Goal: Task Accomplishment & Management: Use online tool/utility

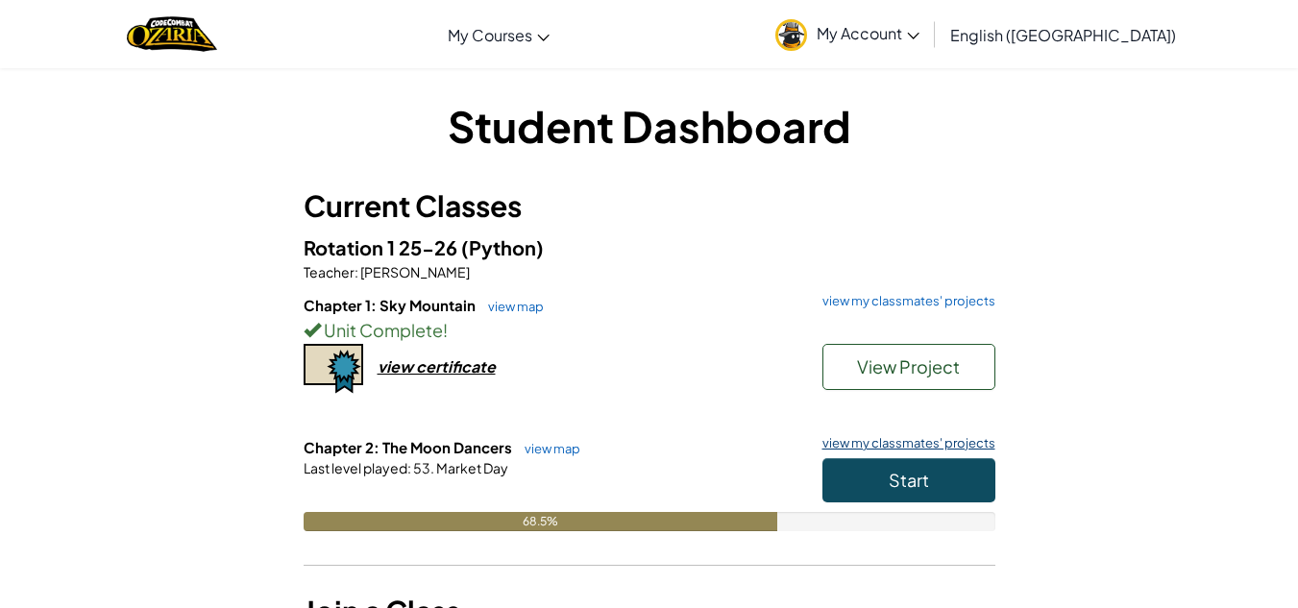
click at [891, 437] on link "view my classmates' projects" at bounding box center [904, 443] width 183 height 12
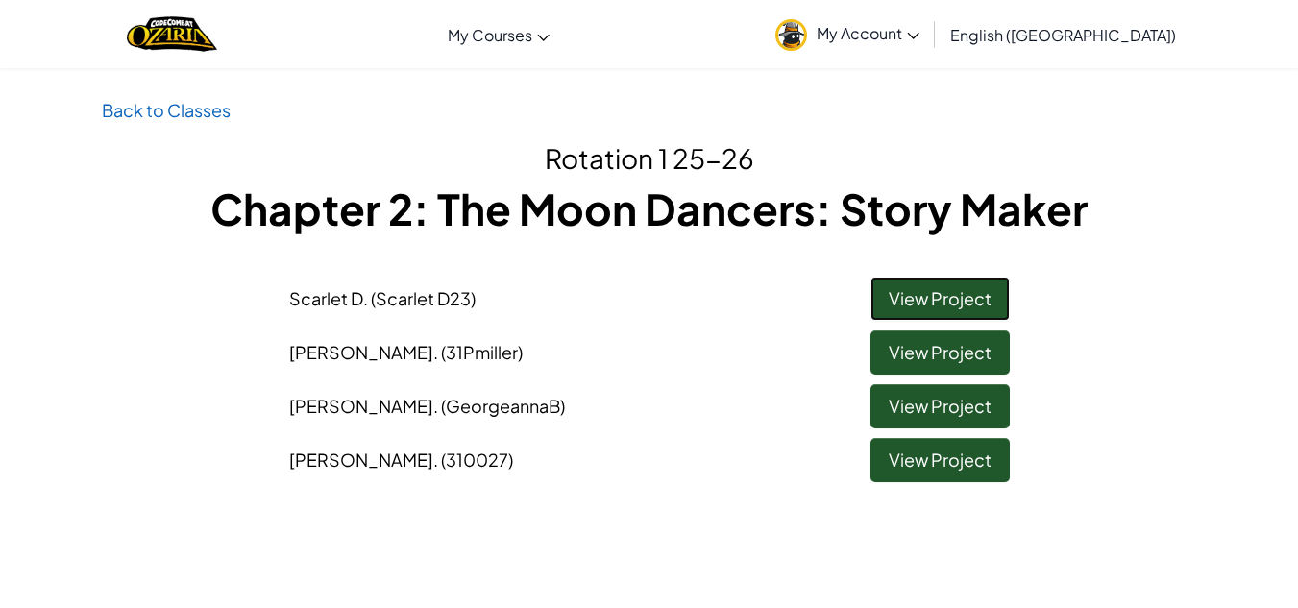
click at [931, 292] on link "View Project" at bounding box center [940, 299] width 139 height 44
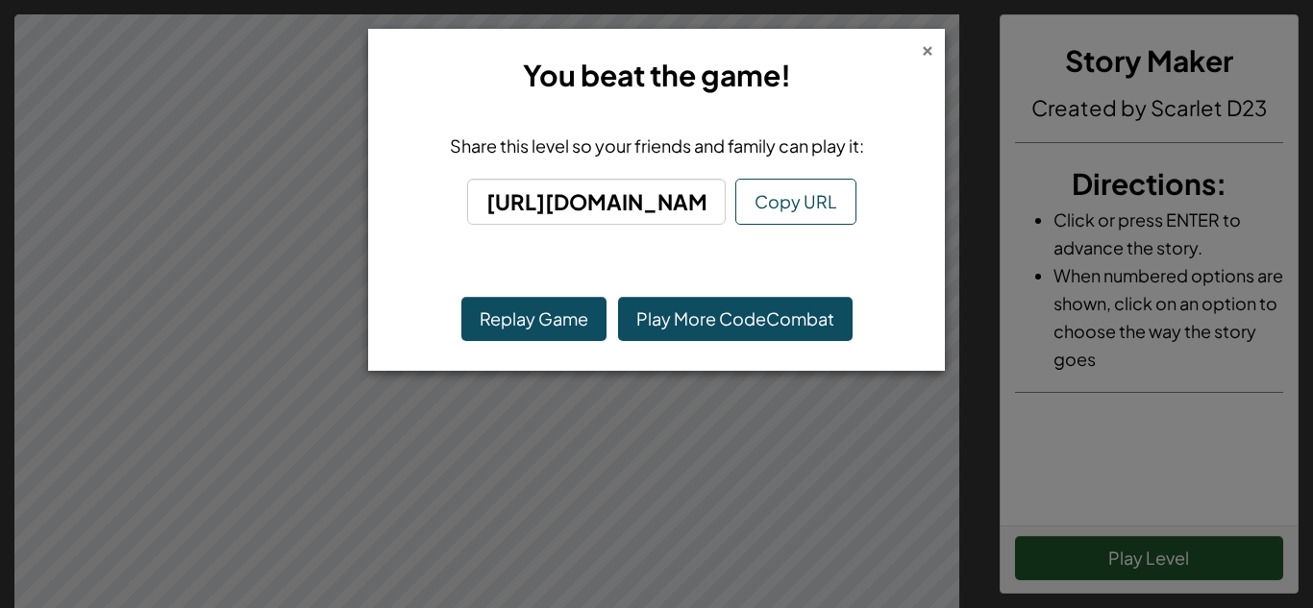
click at [925, 56] on div "×" at bounding box center [927, 47] width 13 height 20
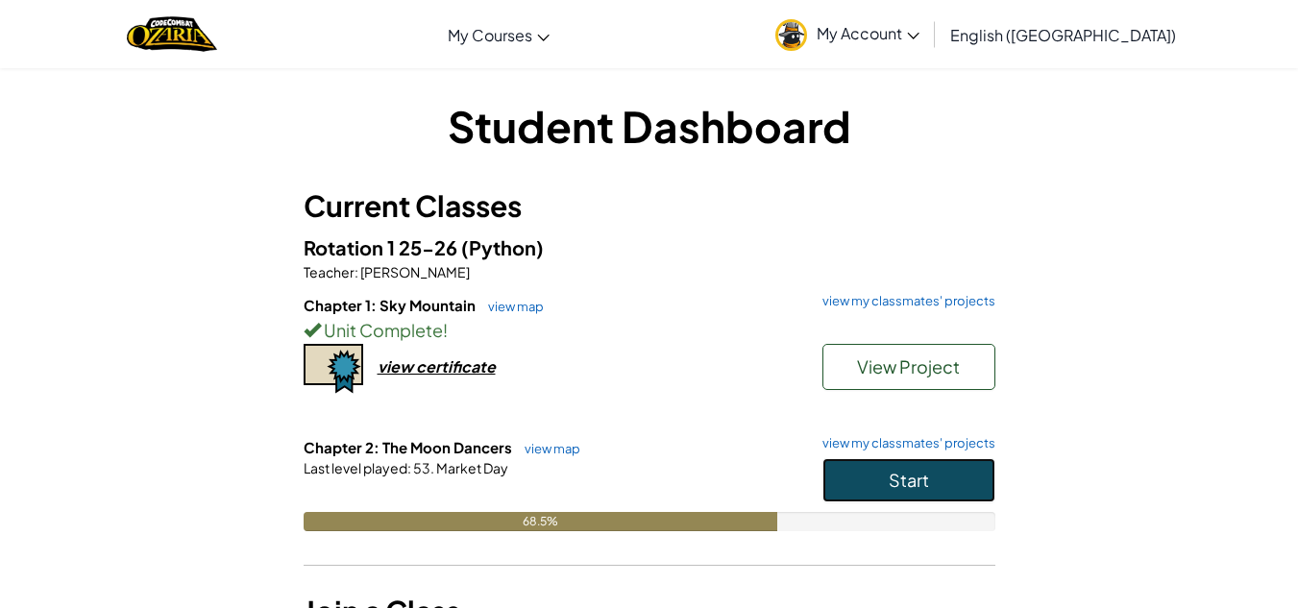
click at [947, 482] on button "Start" at bounding box center [909, 480] width 173 height 44
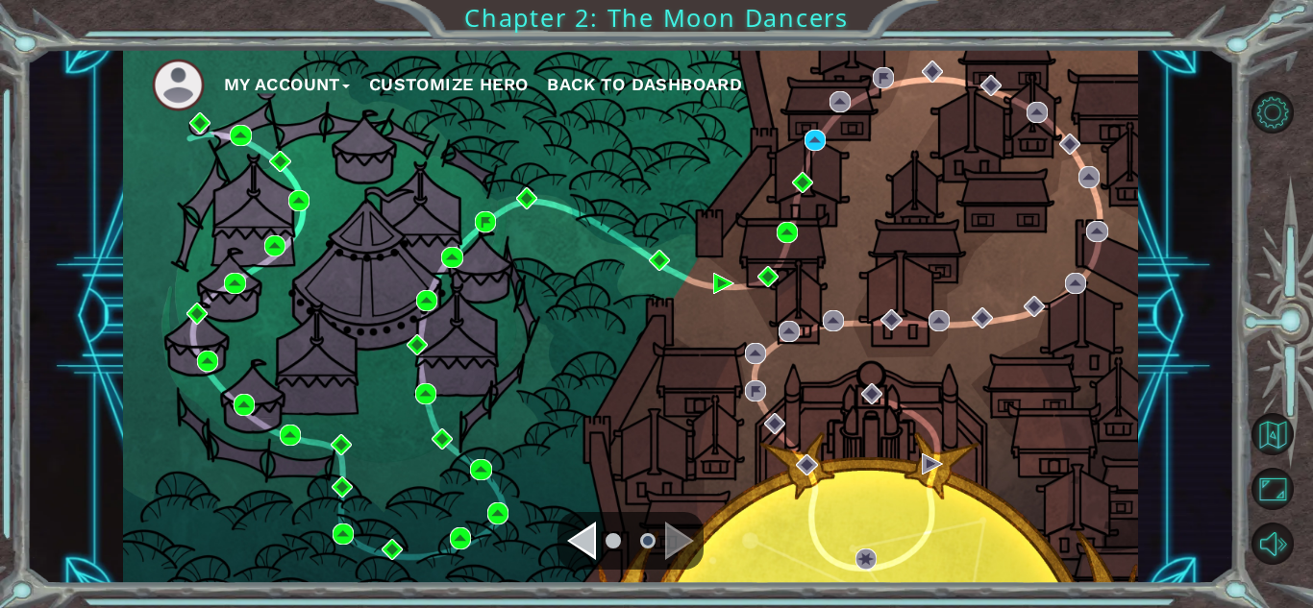
click at [476, 65] on ul "My Account Customize Hero Back to Dashboard" at bounding box center [645, 85] width 986 height 53
click at [476, 76] on button "Customize Hero" at bounding box center [449, 84] width 160 height 29
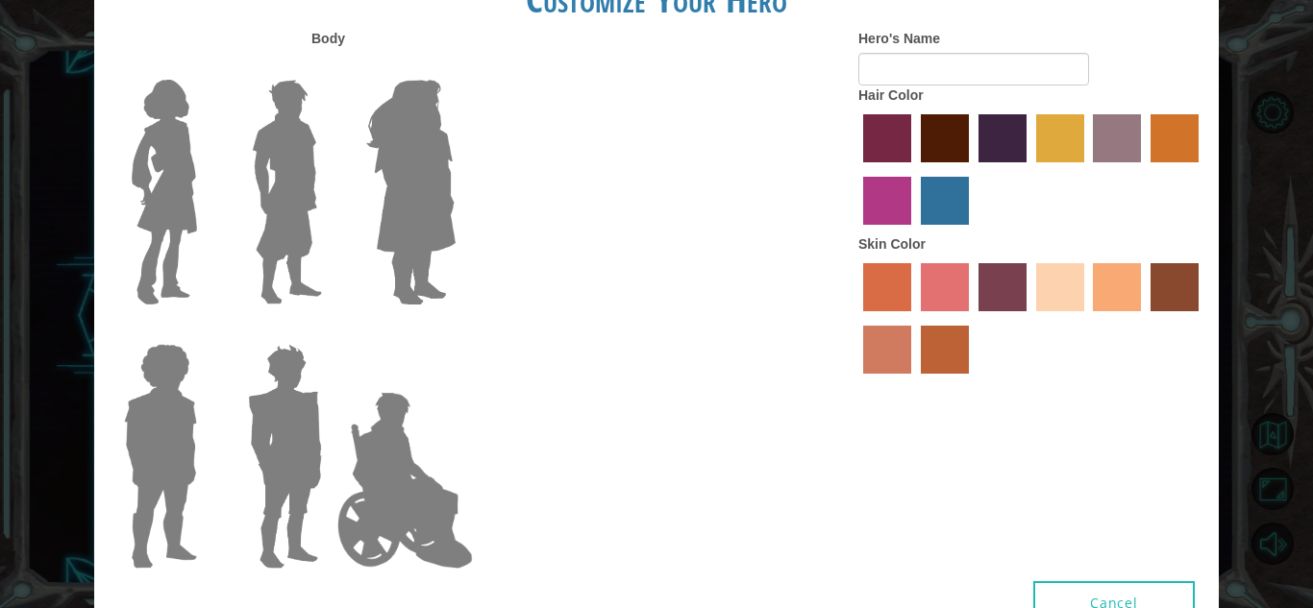
type input "DiQavies"
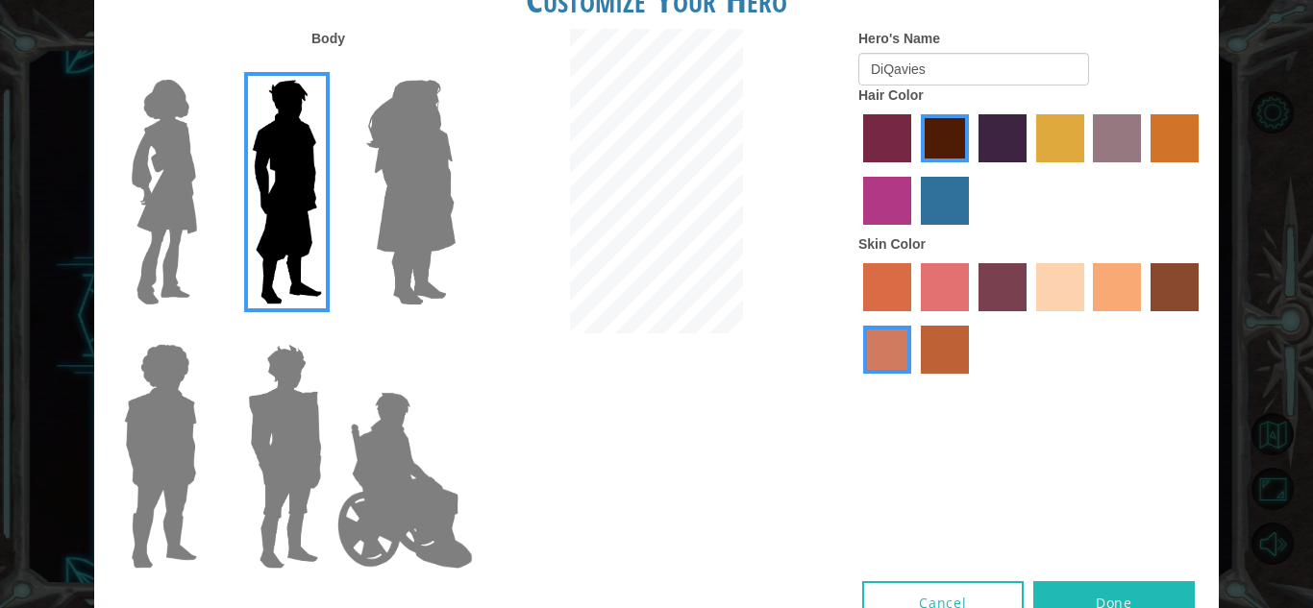
click at [412, 138] on img at bounding box center [410, 192] width 105 height 240
click at [455, 67] on input "Hero Amethyst" at bounding box center [455, 67] width 0 height 0
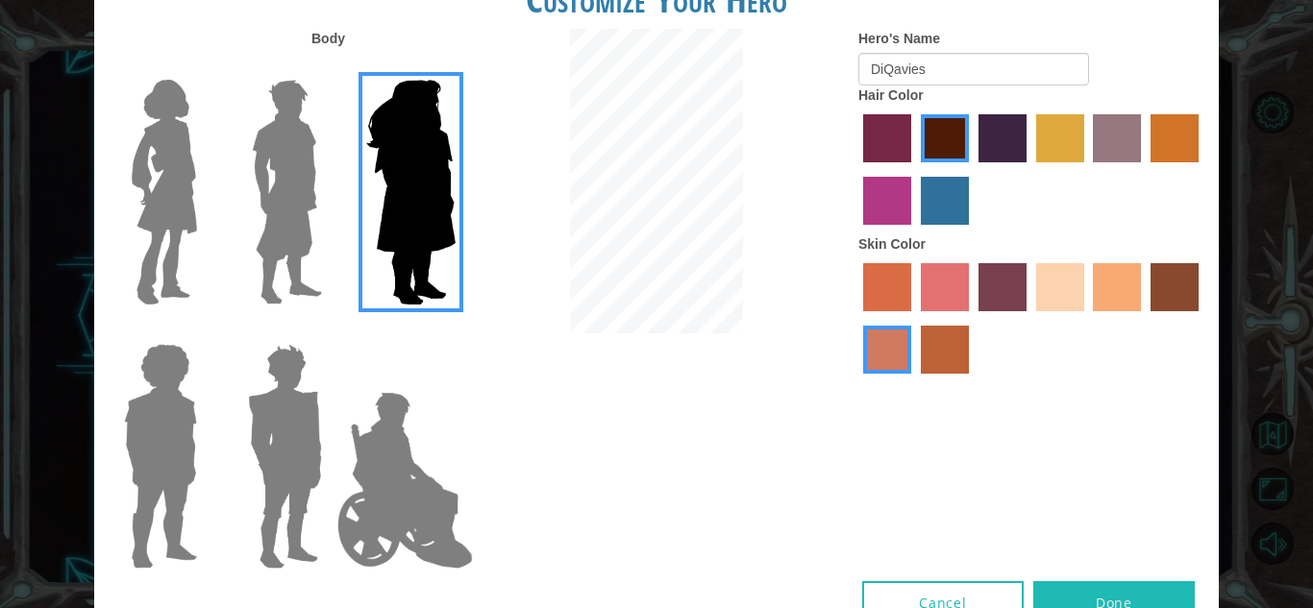
click at [304, 140] on img at bounding box center [287, 192] width 86 height 240
click at [330, 67] on input "Hero Lars" at bounding box center [330, 67] width 0 height 0
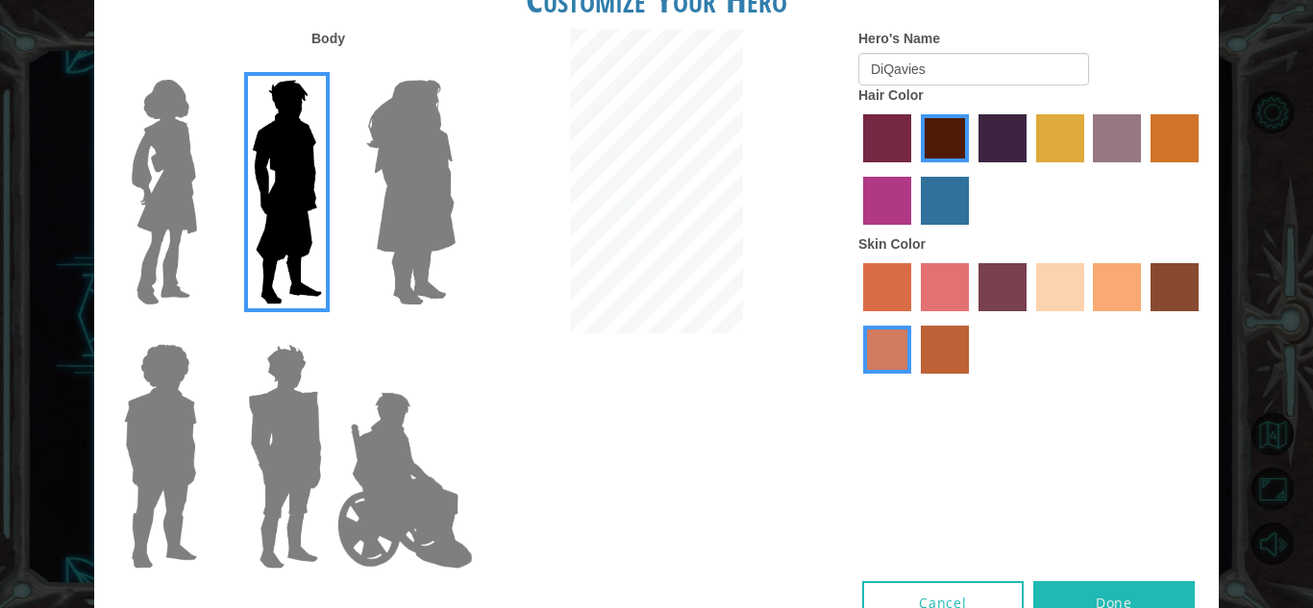
click at [157, 135] on img at bounding box center [164, 192] width 81 height 240
click at [205, 67] on input "Hero Connie" at bounding box center [205, 67] width 0 height 0
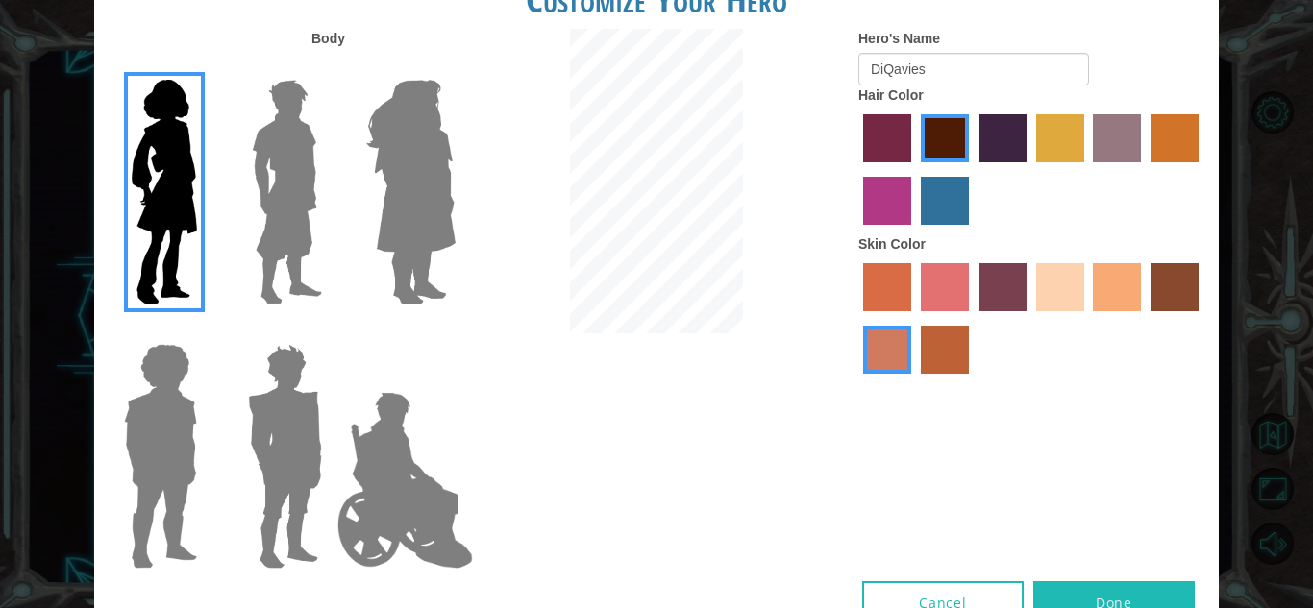
click at [265, 136] on img at bounding box center [287, 192] width 86 height 240
click at [330, 67] on input "Hero Lars" at bounding box center [330, 67] width 0 height 0
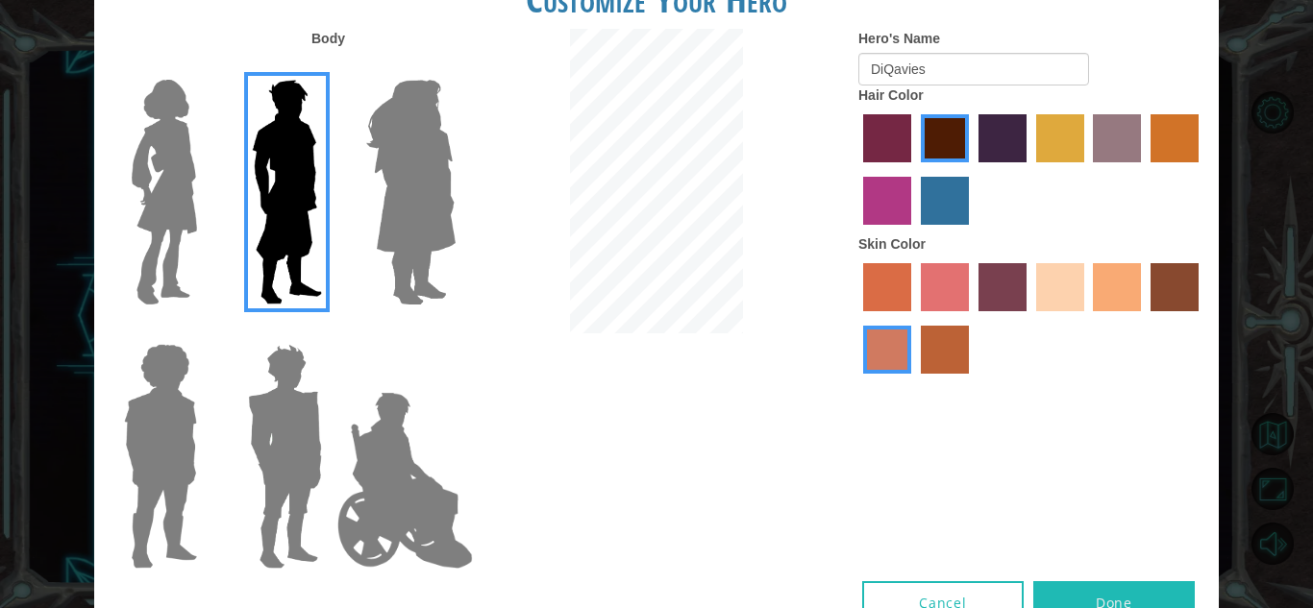
click at [300, 446] on img at bounding box center [284, 456] width 89 height 240
click at [330, 332] on input "Hero Garnet" at bounding box center [330, 332] width 0 height 0
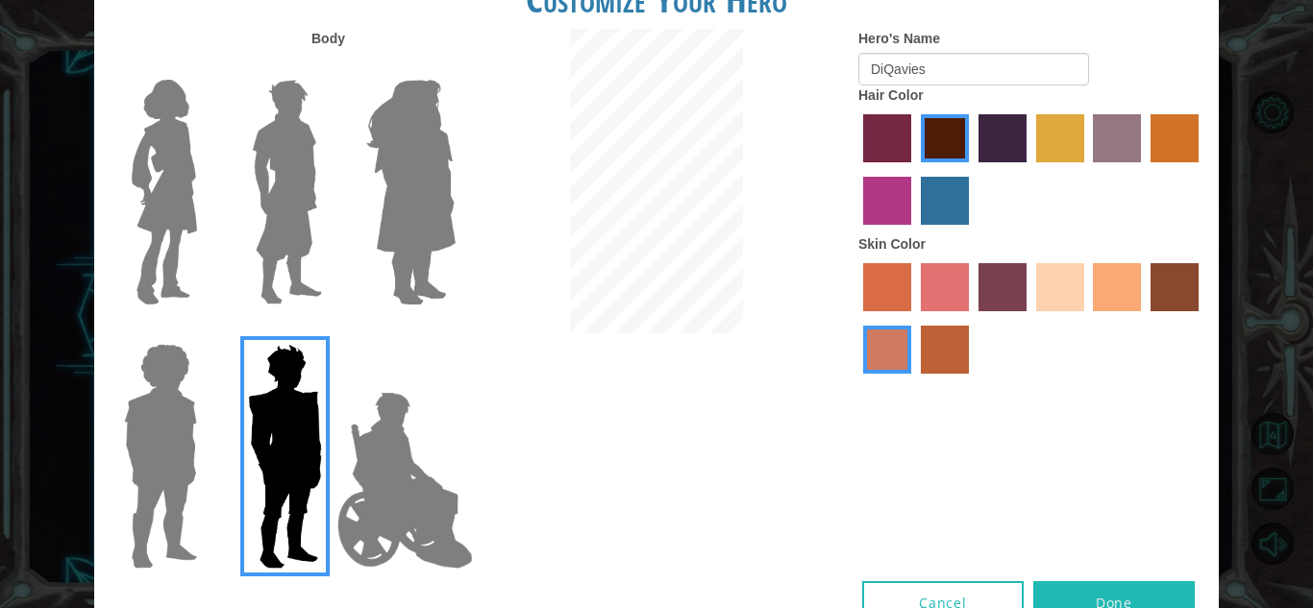
click at [262, 248] on img at bounding box center [287, 192] width 86 height 240
click at [330, 67] on input "Hero Lars" at bounding box center [330, 67] width 0 height 0
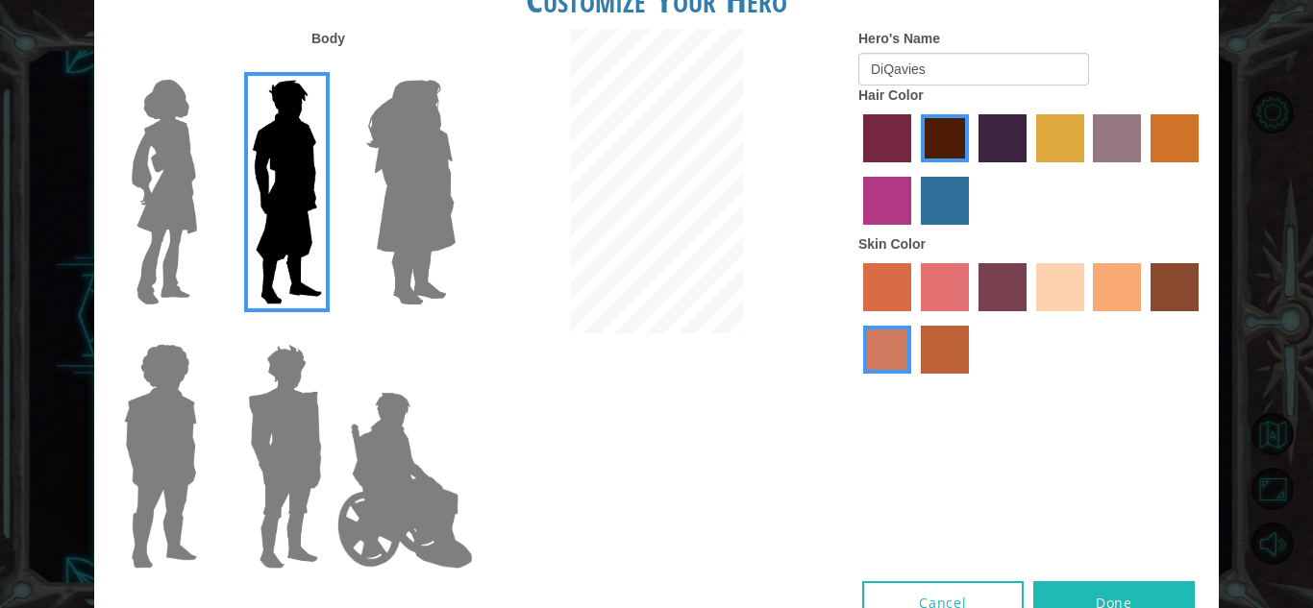
click at [160, 407] on img at bounding box center [160, 456] width 88 height 240
click at [205, 332] on input "Hero Steven" at bounding box center [205, 332] width 0 height 0
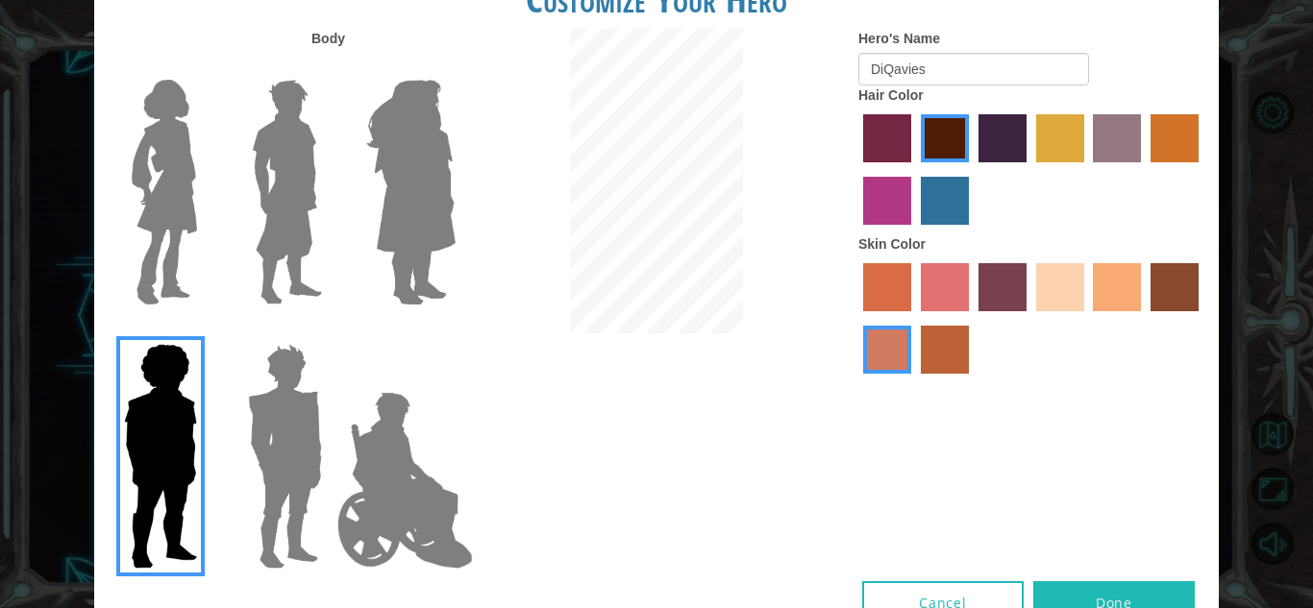
click at [340, 136] on div at bounding box center [281, 185] width 125 height 264
click at [273, 133] on img at bounding box center [287, 192] width 86 height 240
click at [330, 67] on input "Hero Lars" at bounding box center [330, 67] width 0 height 0
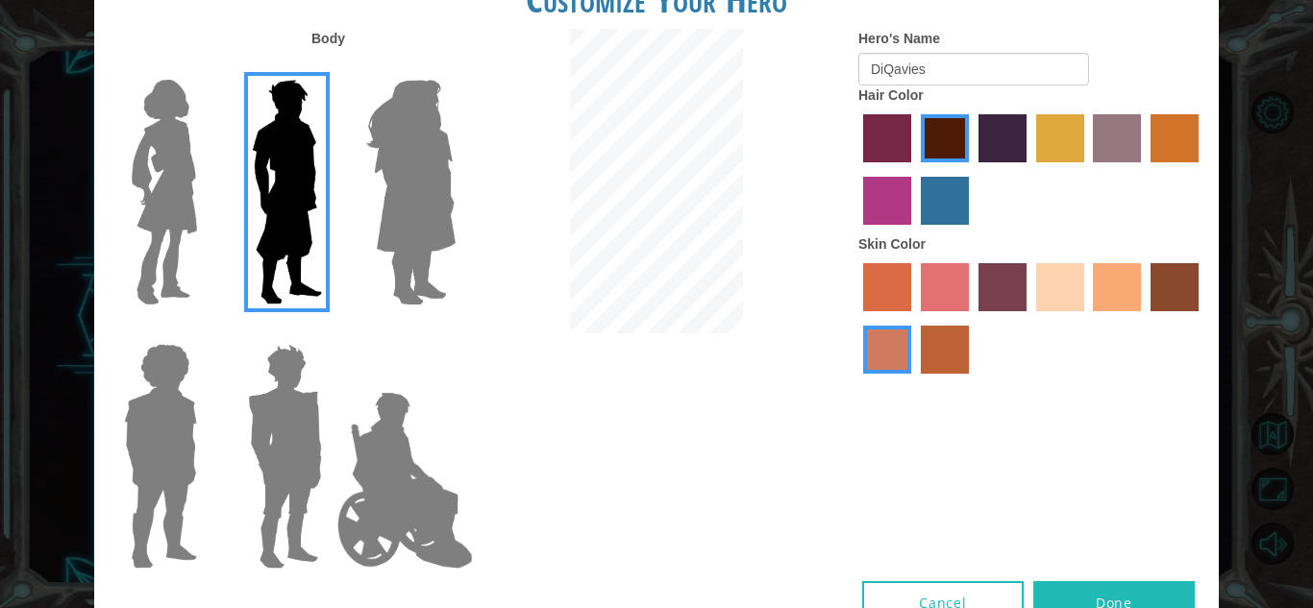
click at [938, 139] on label "maroon hair color" at bounding box center [945, 138] width 48 height 48
click at [914, 169] on input "maroon hair color" at bounding box center [914, 169] width 0 height 0
click at [986, 137] on label "hot purple hair color" at bounding box center [1002, 138] width 48 height 48
click at [972, 169] on input "hot purple hair color" at bounding box center [972, 169] width 0 height 0
click at [950, 120] on label "maroon hair color" at bounding box center [945, 138] width 48 height 48
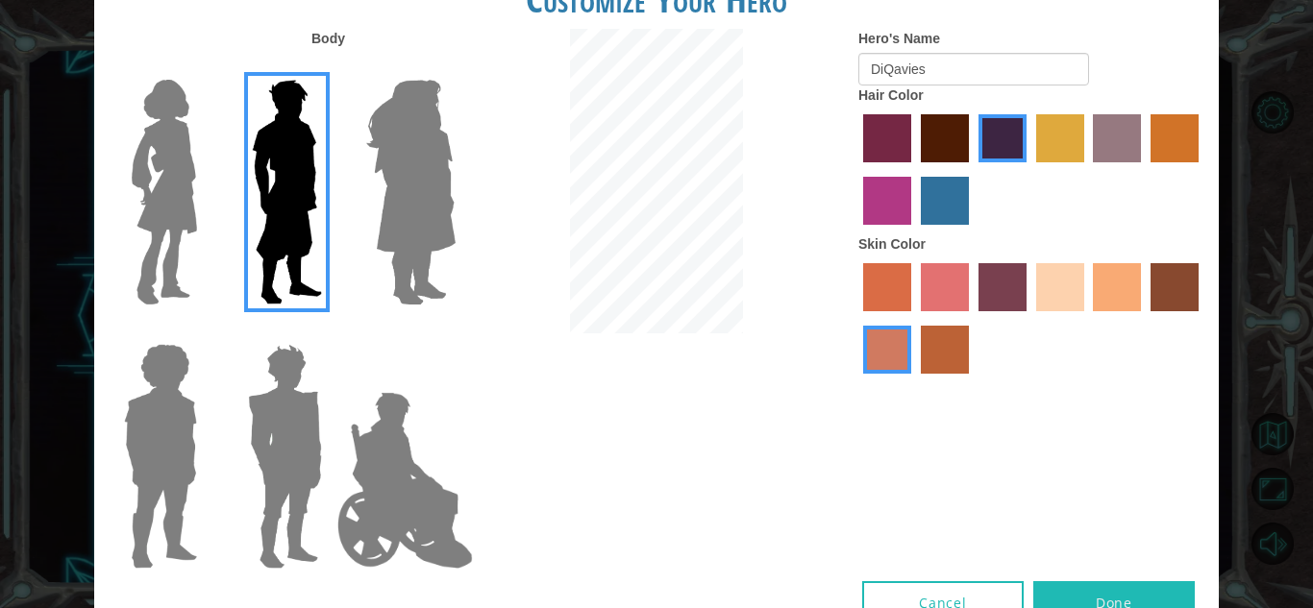
click at [914, 169] on input "maroon hair color" at bounding box center [914, 169] width 0 height 0
click at [1173, 289] on label "karma skin color" at bounding box center [1174, 287] width 48 height 48
click at [1144, 318] on input "karma skin color" at bounding box center [1144, 318] width 0 height 0
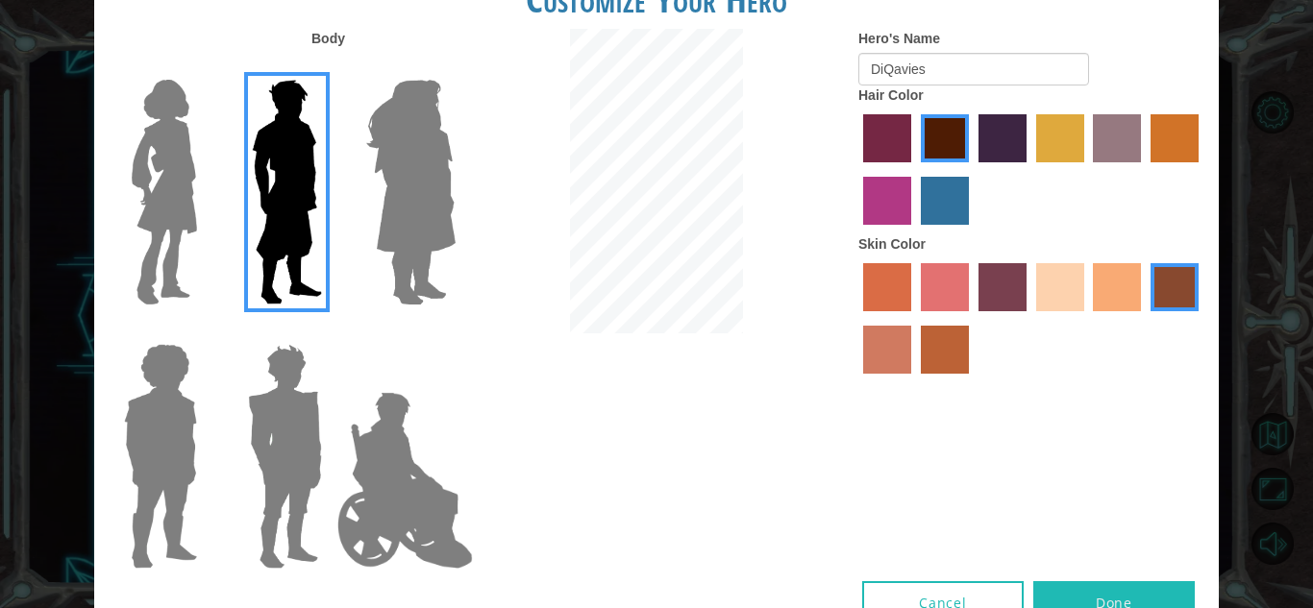
click at [959, 347] on label "smoke tree skin color" at bounding box center [945, 350] width 48 height 48
click at [914, 381] on input "smoke tree skin color" at bounding box center [914, 381] width 0 height 0
click at [888, 349] on label "burning sand skin color" at bounding box center [887, 350] width 48 height 48
click at [1201, 318] on input "burning sand skin color" at bounding box center [1201, 318] width 0 height 0
click at [879, 301] on label "sorbus skin color" at bounding box center [887, 287] width 48 height 48
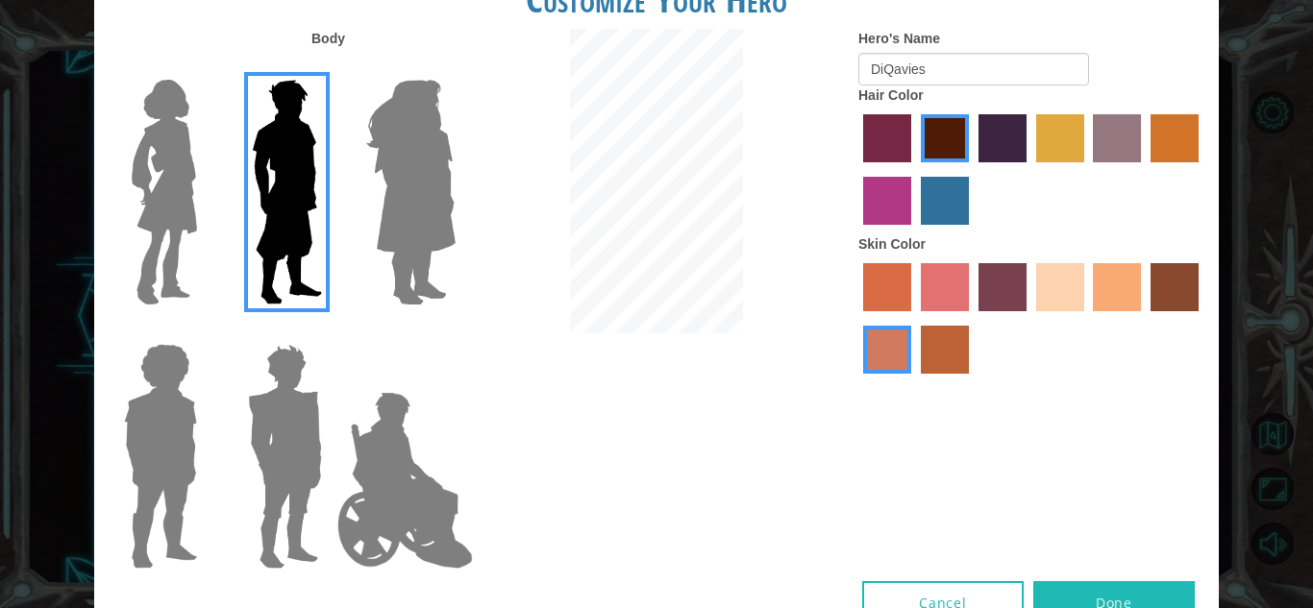
click at [856, 318] on input "sorbus skin color" at bounding box center [856, 318] width 0 height 0
click at [1180, 275] on label "karma skin color" at bounding box center [1174, 287] width 48 height 48
click at [1144, 318] on input "karma skin color" at bounding box center [1144, 318] width 0 height 0
click at [1158, 593] on button "Done" at bounding box center [1113, 602] width 161 height 43
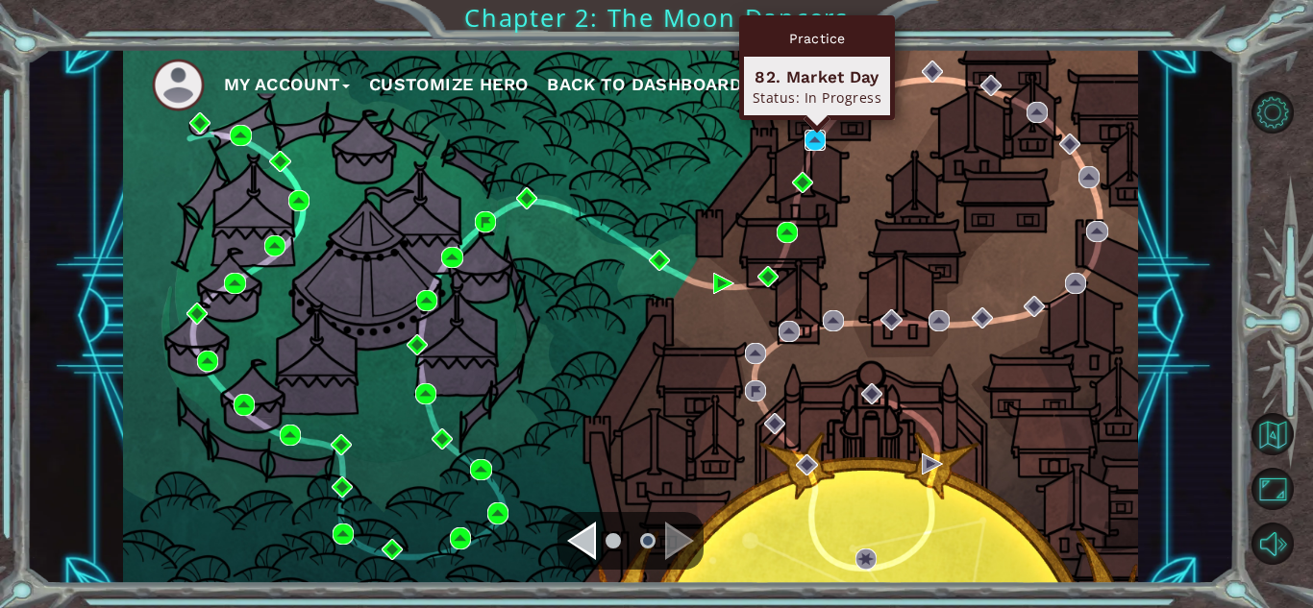
click at [805, 141] on img at bounding box center [814, 140] width 21 height 21
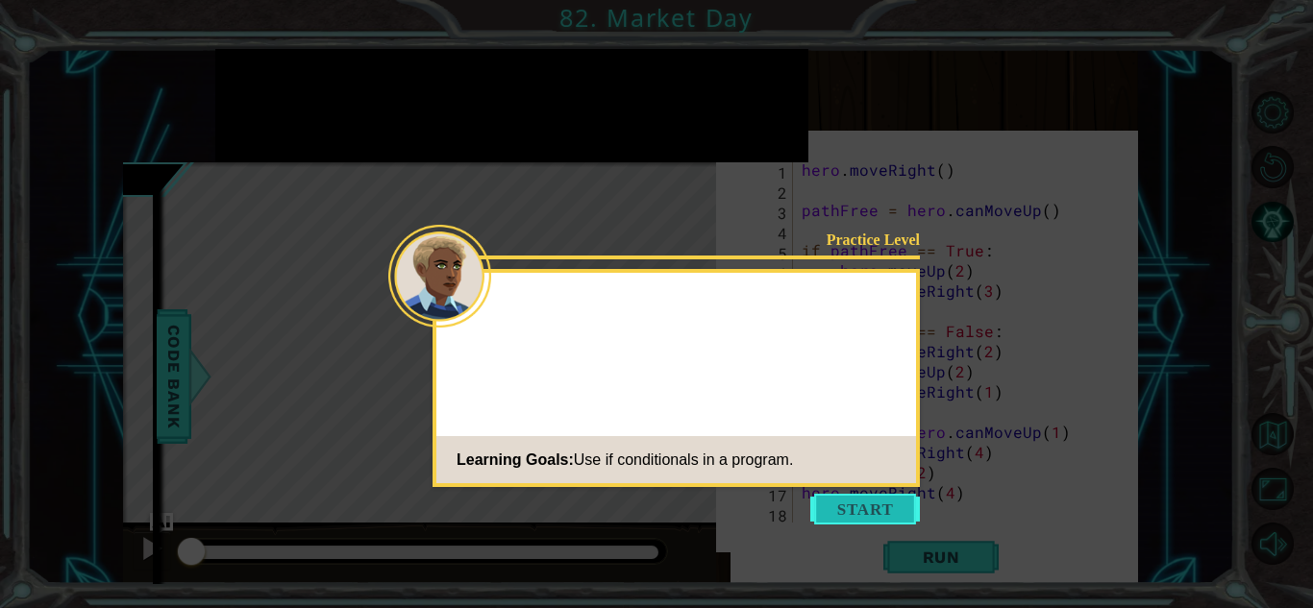
click at [857, 513] on button "Start" at bounding box center [865, 509] width 110 height 31
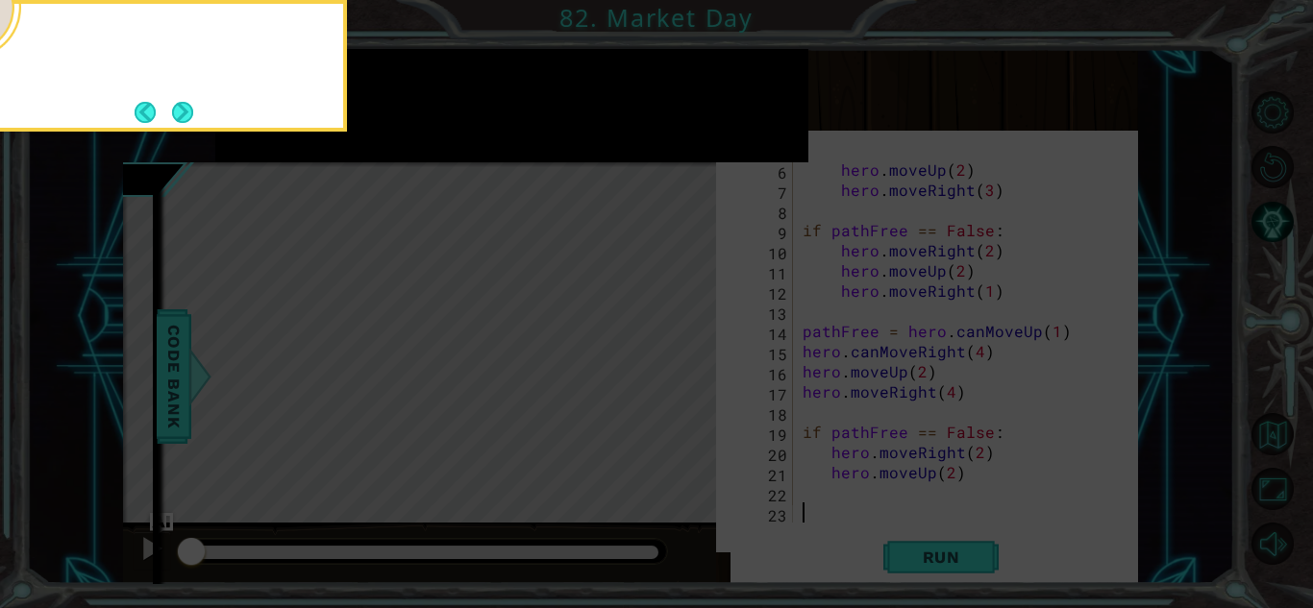
scroll to position [101, 0]
click at [181, 102] on button "Next" at bounding box center [182, 112] width 21 height 21
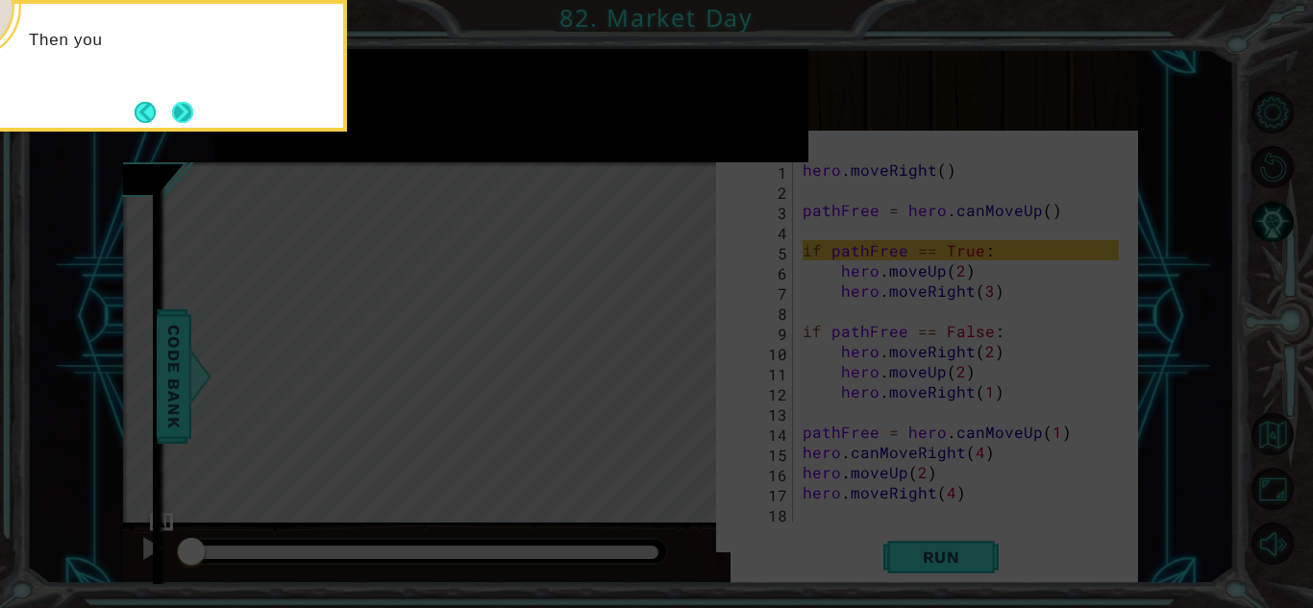
click at [181, 102] on button "Next" at bounding box center [182, 112] width 21 height 21
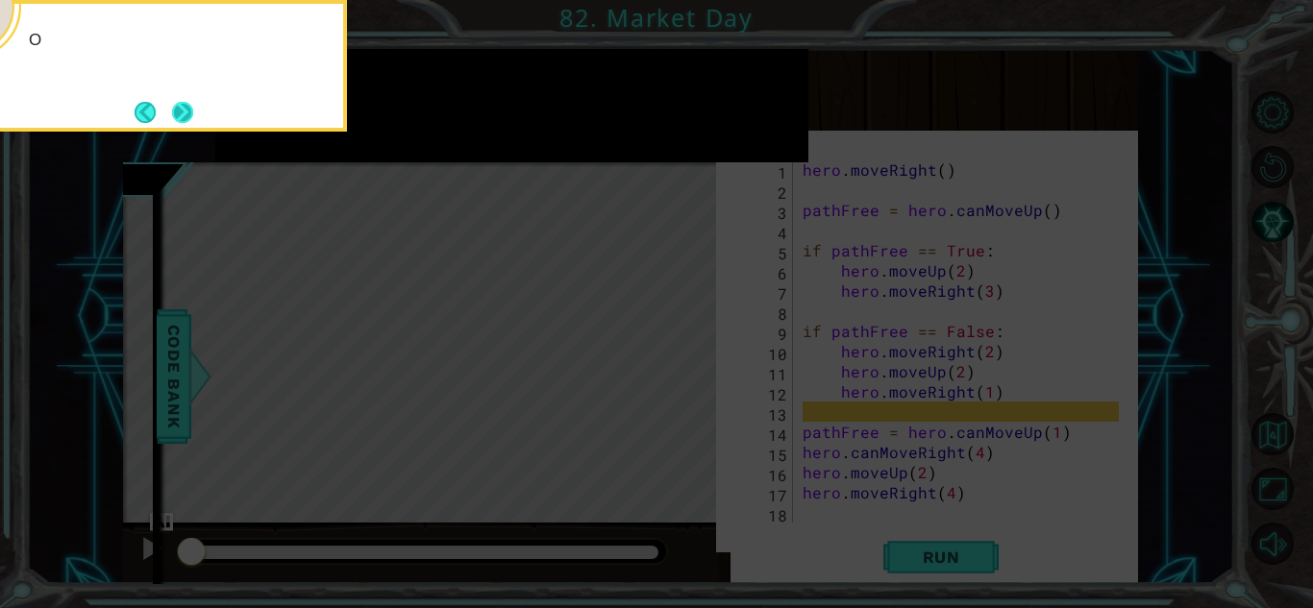
click at [182, 103] on button "Next" at bounding box center [182, 112] width 21 height 21
click at [182, 102] on button "Next" at bounding box center [182, 112] width 21 height 21
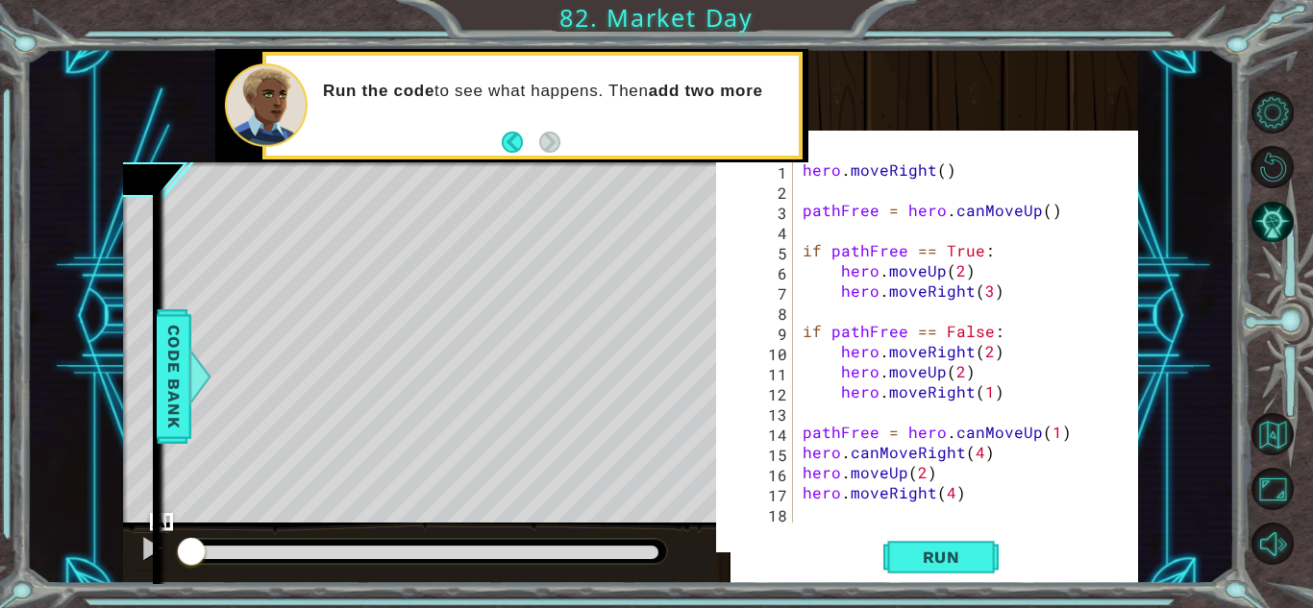
click at [156, 229] on div "Level Map" at bounding box center [567, 445] width 888 height 566
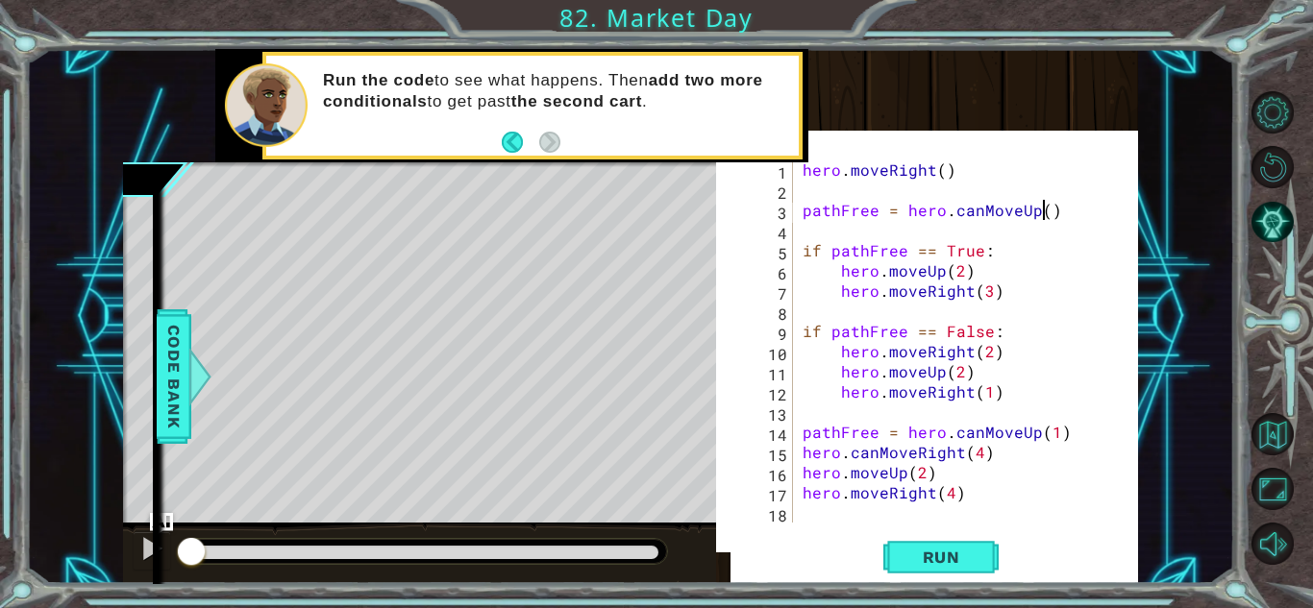
click at [1046, 214] on div "hero . moveRight ( ) pathFree = hero . canMoveUp ( ) if pathFree == True : hero…" at bounding box center [964, 362] width 331 height 404
click at [938, 160] on div "hero . moveRight ( ) pathFree = hero . canMoveUp ( 2 ) if pathFree == True : he…" at bounding box center [964, 362] width 331 height 404
click at [964, 548] on span "Run" at bounding box center [941, 557] width 76 height 19
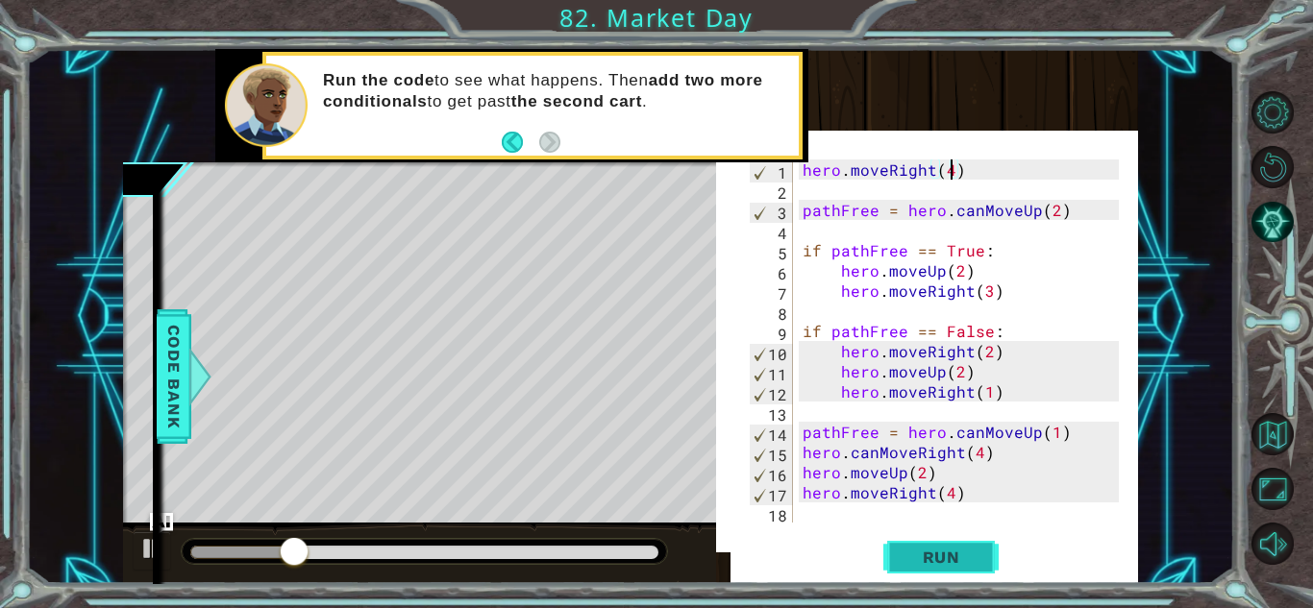
click at [924, 549] on span "Run" at bounding box center [941, 557] width 76 height 19
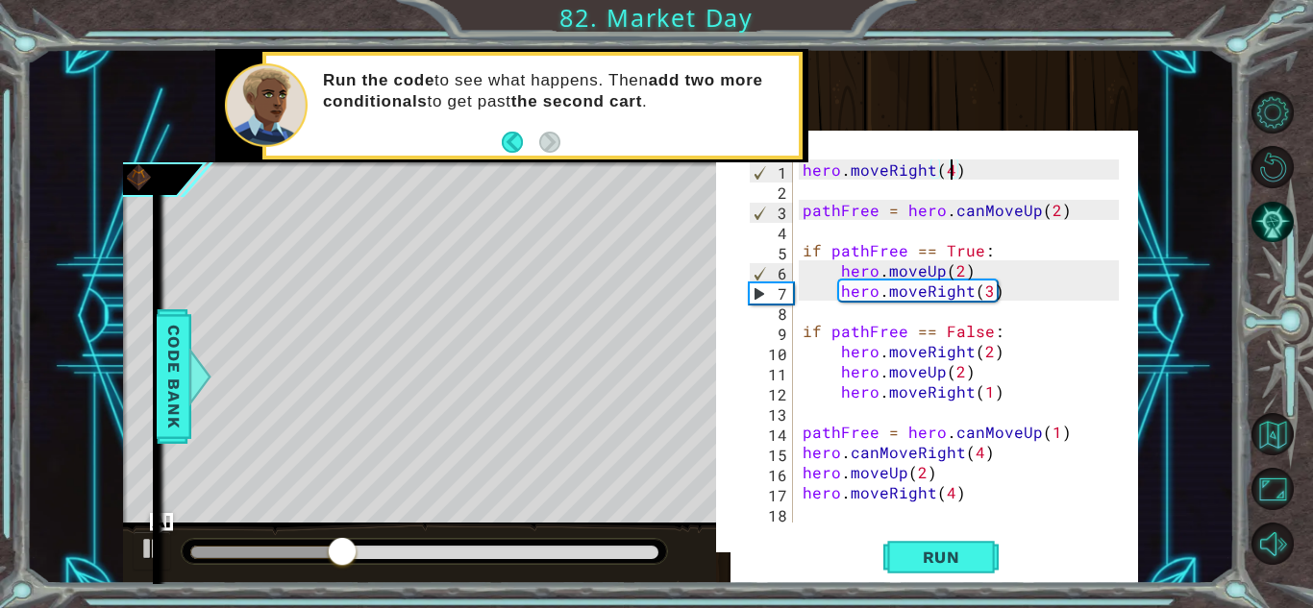
click at [987, 299] on div "hero . moveRight ( 4 ) pathFree = hero . canMoveUp ( 2 ) if pathFree == True : …" at bounding box center [964, 362] width 331 height 404
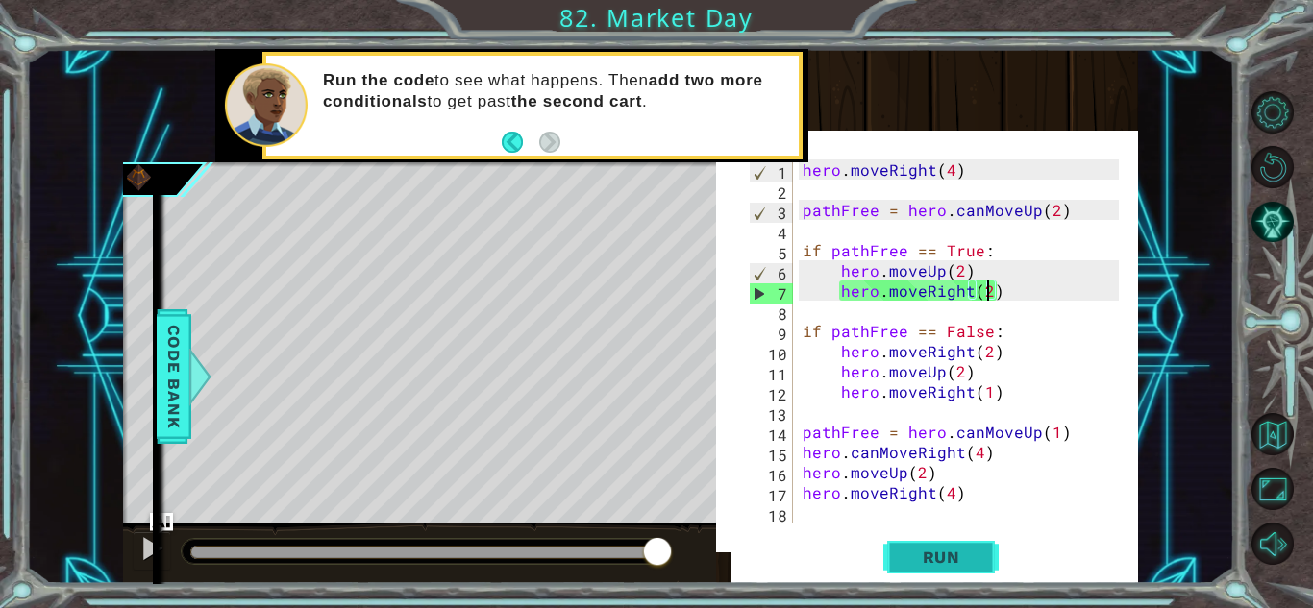
click at [941, 563] on span "Run" at bounding box center [941, 557] width 76 height 19
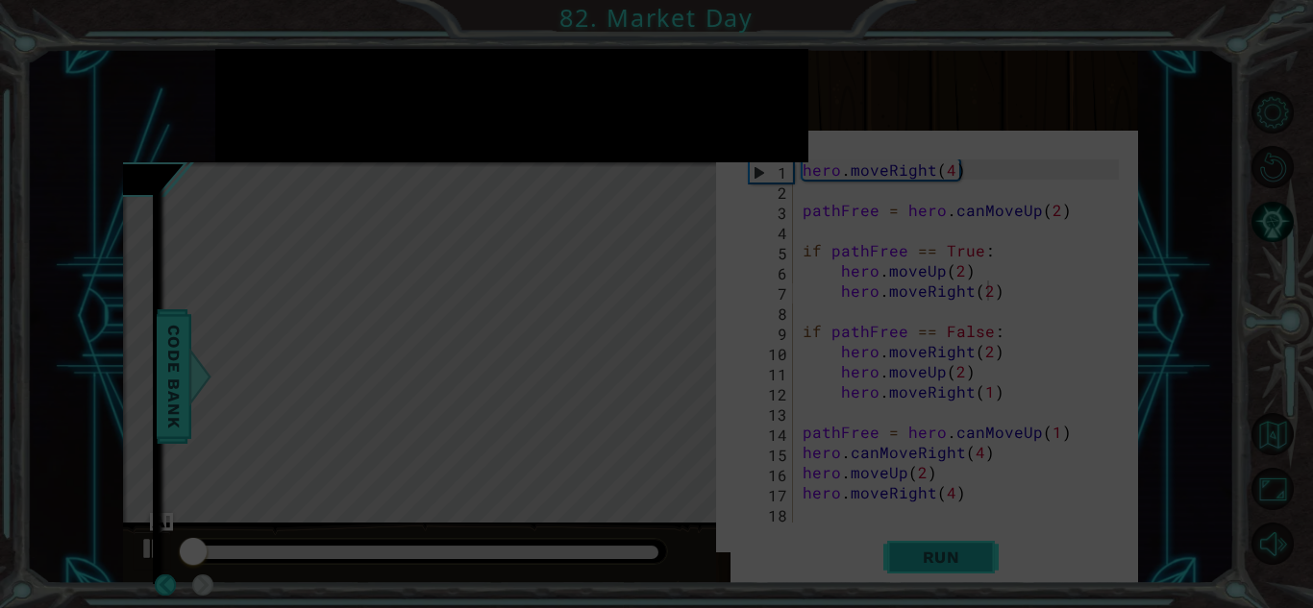
scroll to position [25, 0]
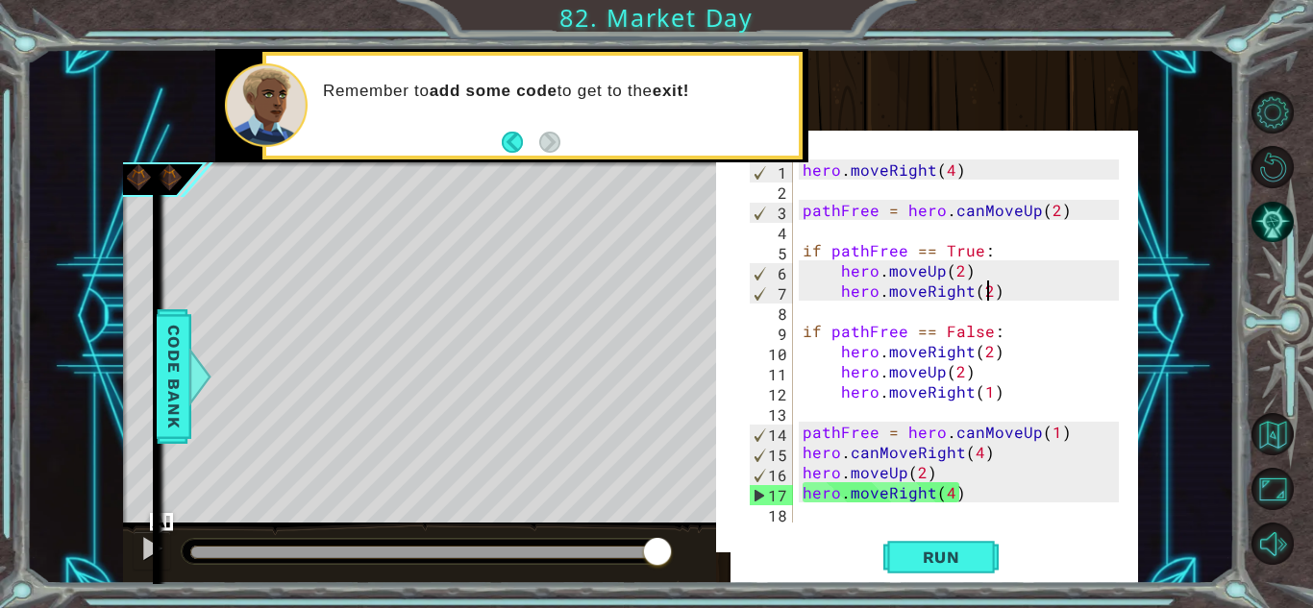
click at [958, 375] on div "hero . moveRight ( 4 ) pathFree = hero . canMoveUp ( 2 ) if pathFree == True : …" at bounding box center [964, 362] width 331 height 404
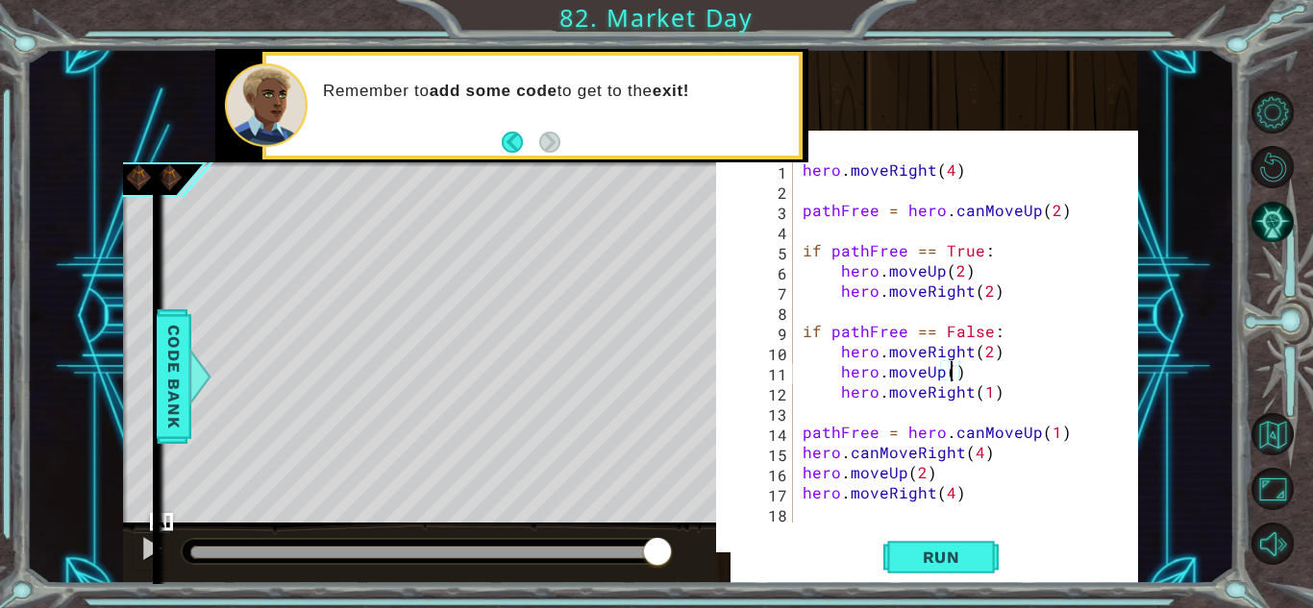
scroll to position [0, 9]
type textarea "hero.moveUp(1)"
click at [983, 369] on div "hero . moveRight ( 4 ) pathFree = hero . canMoveUp ( 2 ) if pathFree == True : …" at bounding box center [964, 362] width 331 height 404
click at [988, 366] on div "hero . moveRight ( 4 ) pathFree = hero . canMoveUp ( 2 ) if pathFree == True : …" at bounding box center [964, 362] width 331 height 404
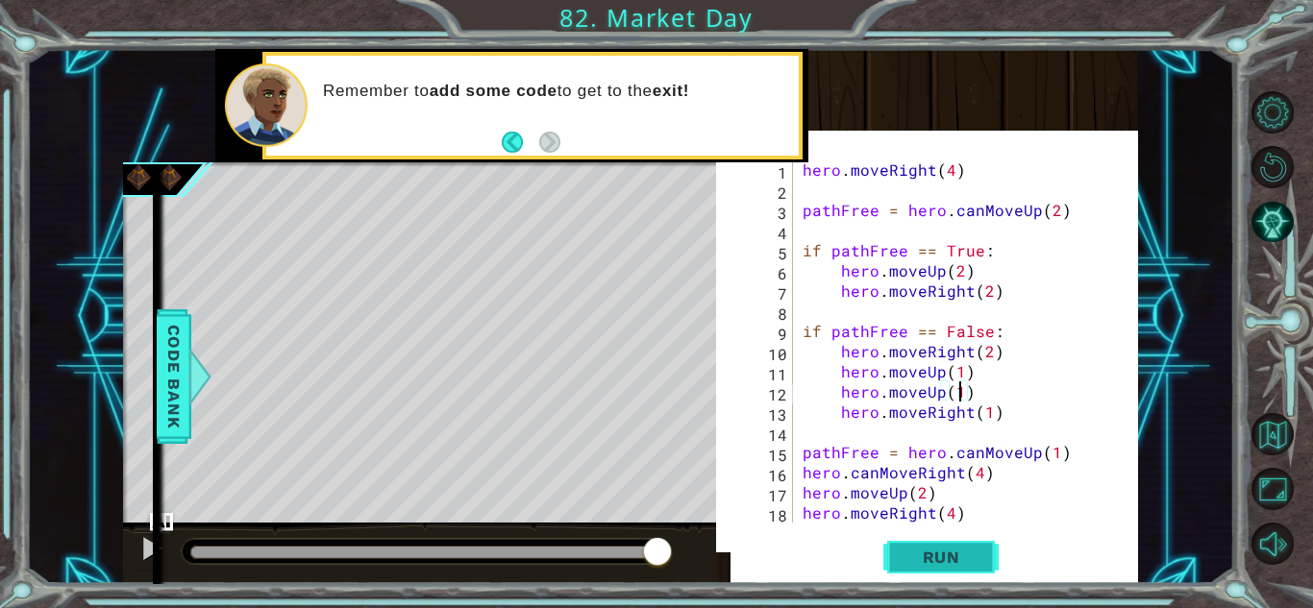
type textarea "hero.moveUp(1)"
click at [944, 561] on span "Run" at bounding box center [941, 557] width 76 height 19
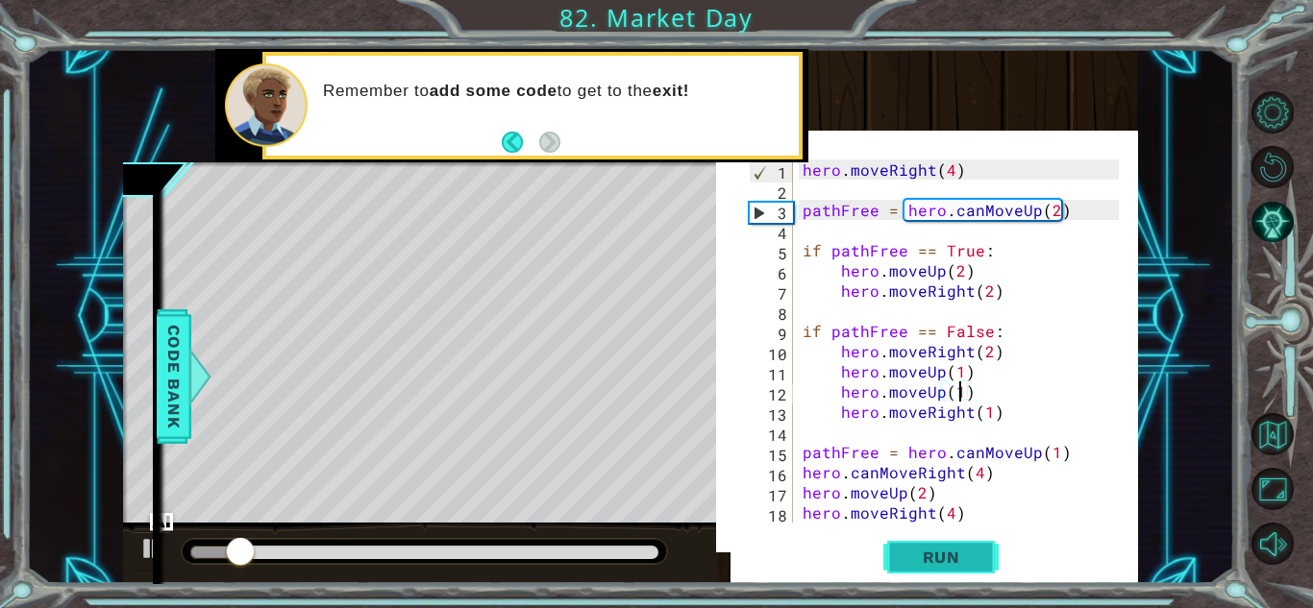
click at [944, 561] on span "Run" at bounding box center [941, 557] width 76 height 19
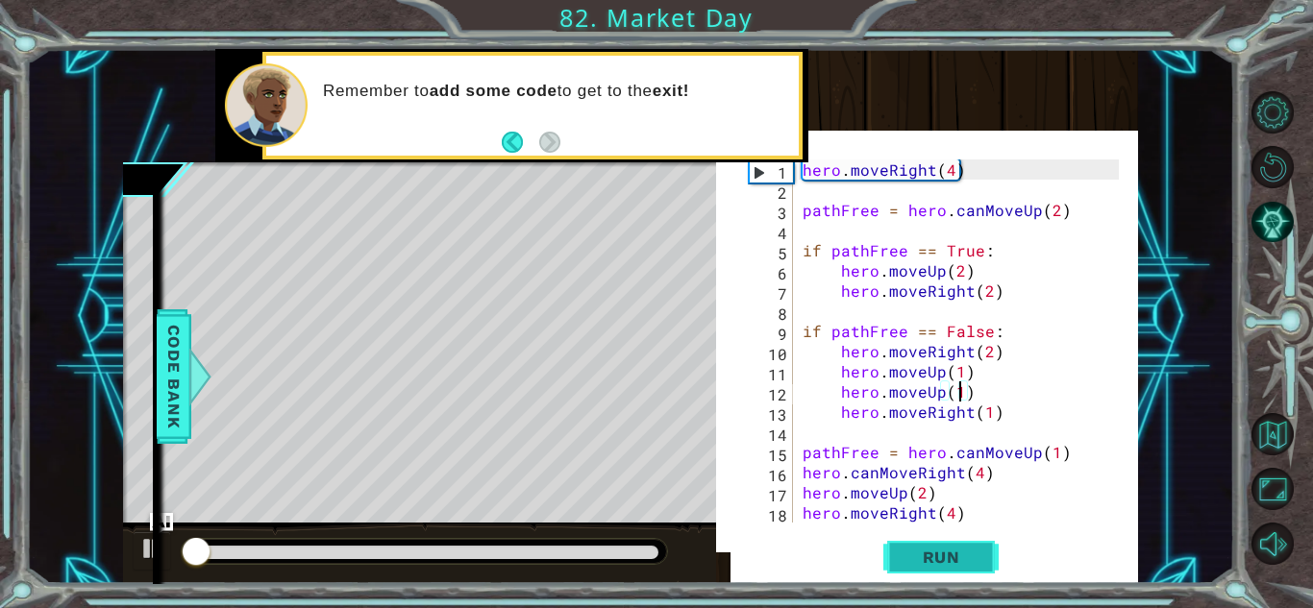
click at [944, 561] on span "Run" at bounding box center [941, 557] width 76 height 19
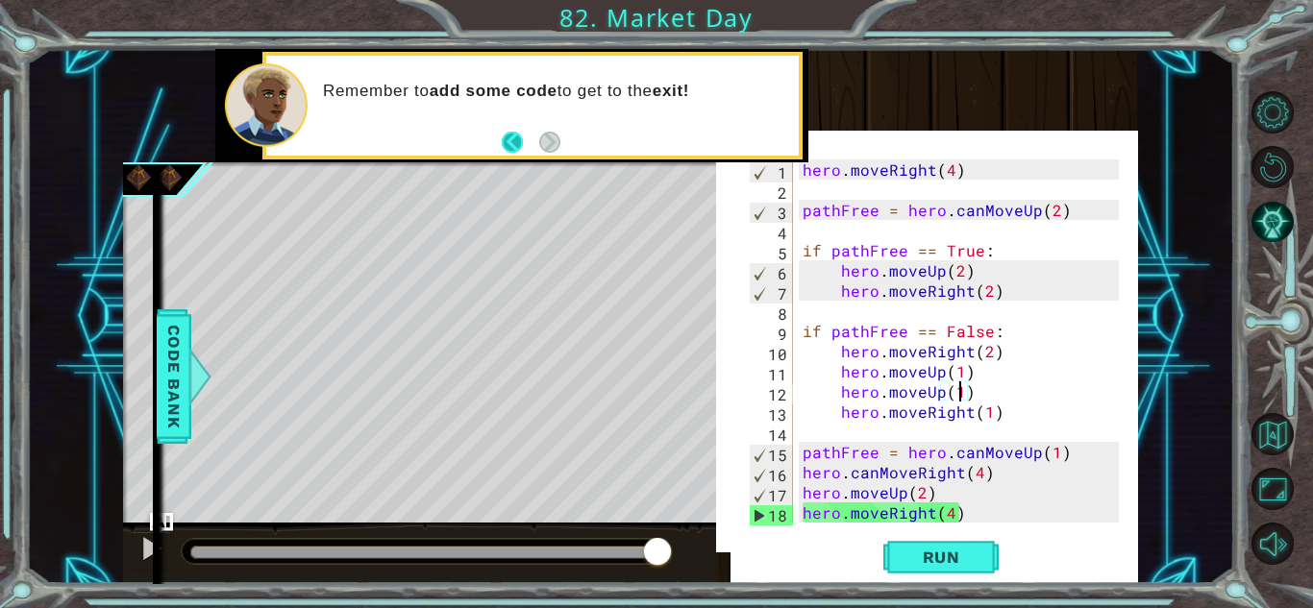
click at [512, 147] on button "Back" at bounding box center [520, 142] width 37 height 21
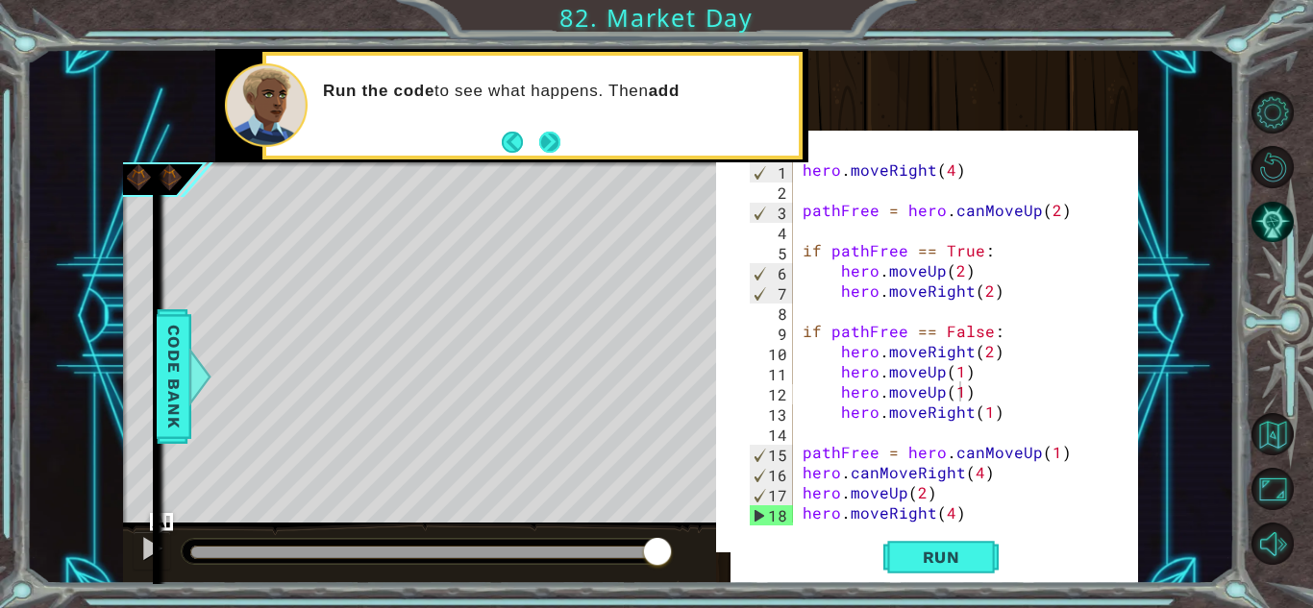
click at [560, 137] on button "Next" at bounding box center [549, 142] width 21 height 21
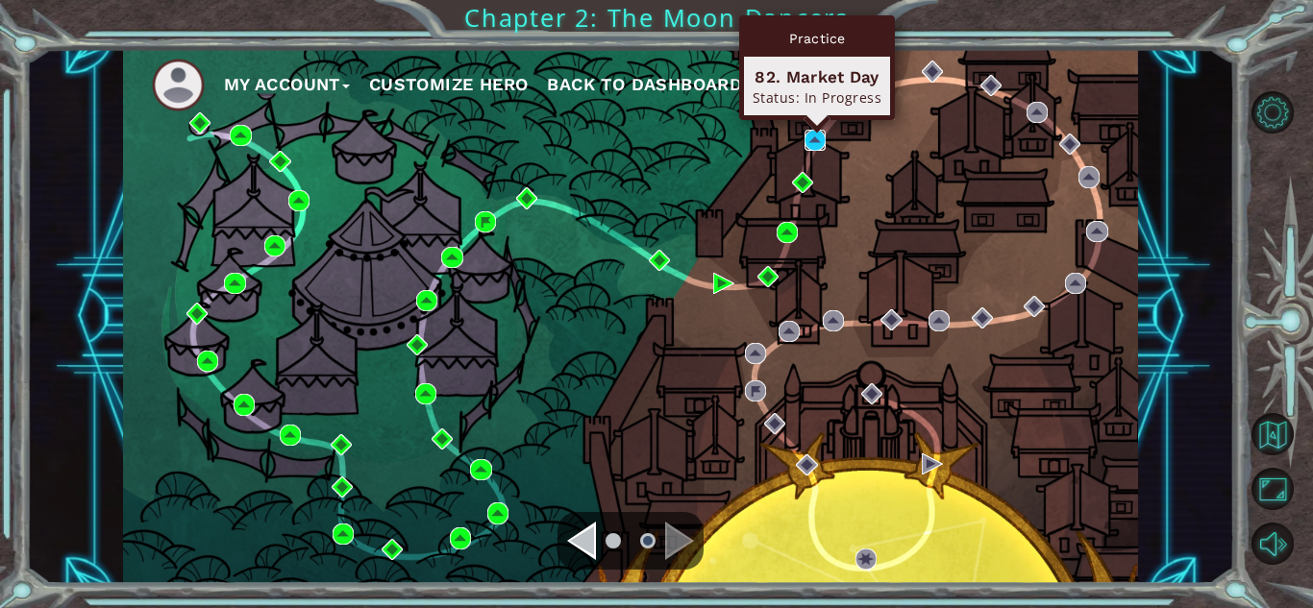
click at [804, 142] on img at bounding box center [814, 140] width 21 height 21
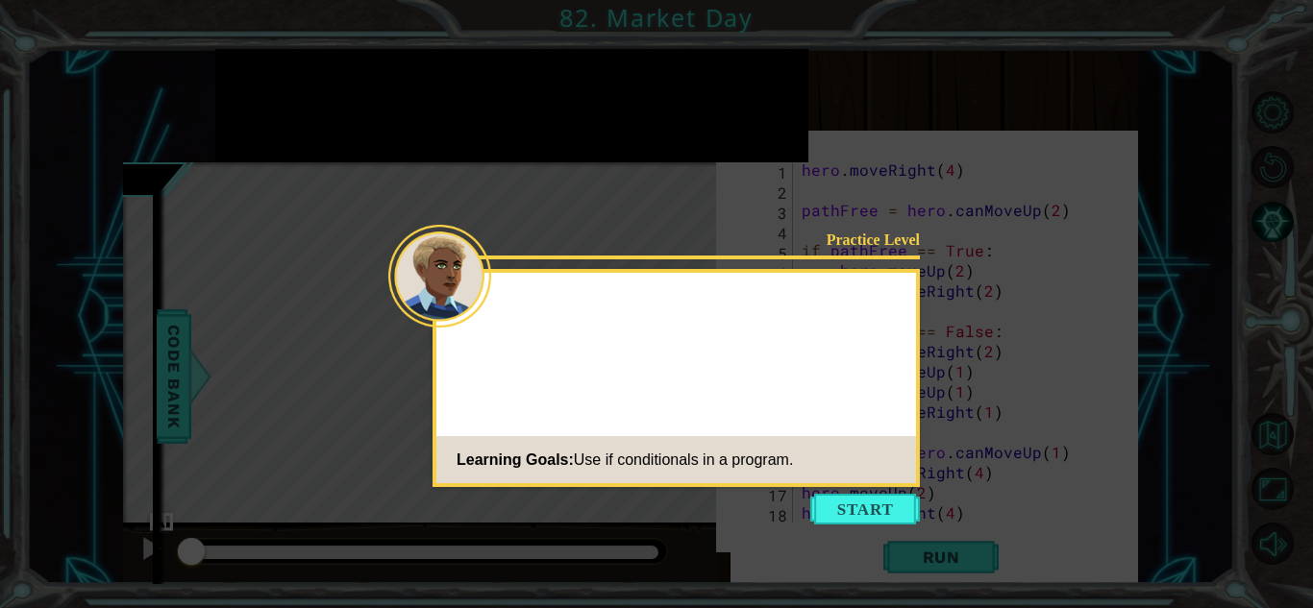
click at [925, 327] on icon at bounding box center [656, 304] width 1313 height 608
drag, startPoint x: 925, startPoint y: 327, endPoint x: 877, endPoint y: 507, distance: 187.0
click at [877, 507] on body "1 ההההההההההההההההההההההההההההההההההההההההההההההההההההההההההההההההההההההההההההה…" at bounding box center [656, 304] width 1313 height 608
click at [877, 507] on button "Start" at bounding box center [865, 509] width 110 height 31
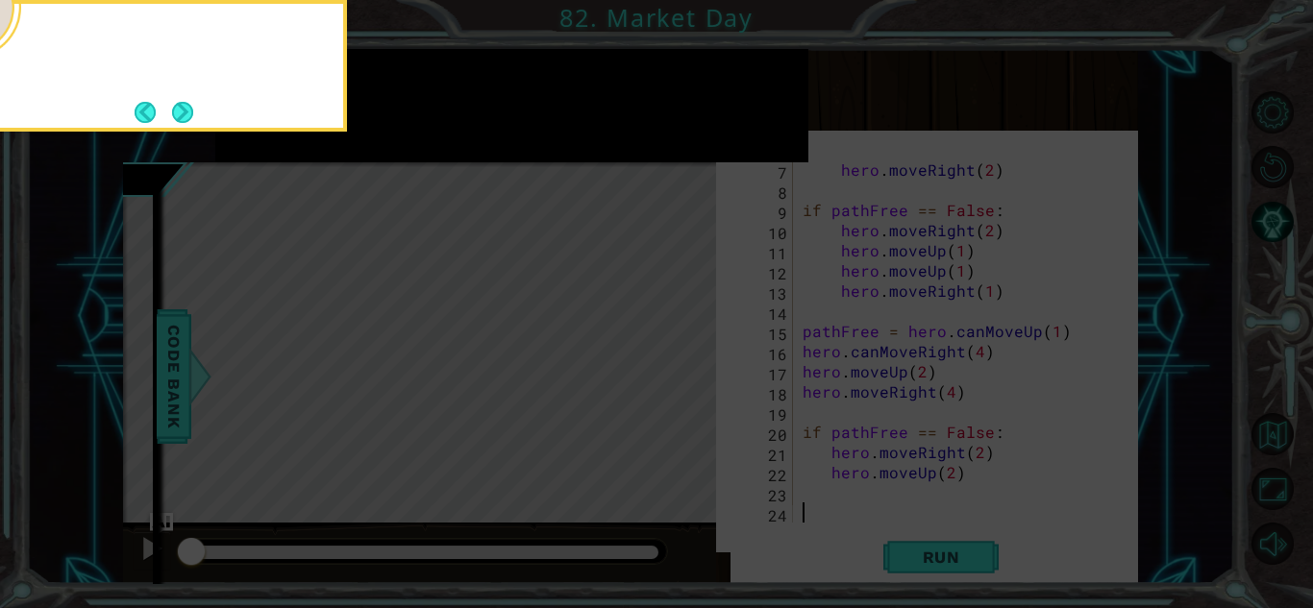
scroll to position [121, 0]
click at [178, 111] on button "Next" at bounding box center [182, 112] width 21 height 21
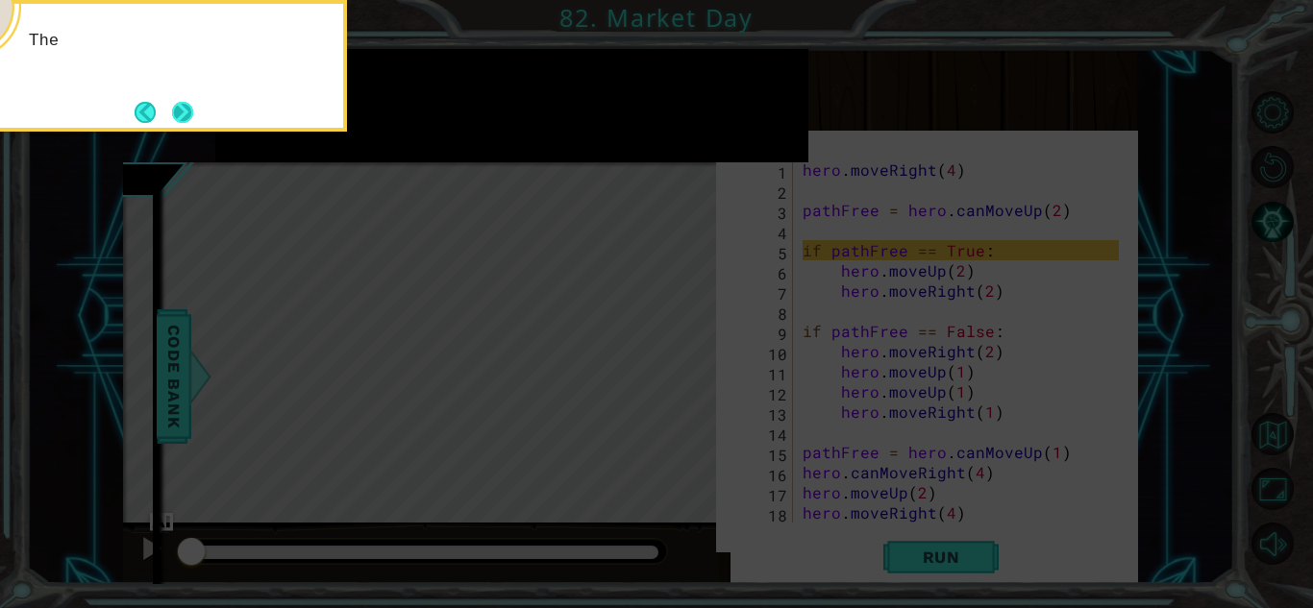
click at [179, 111] on button "Next" at bounding box center [182, 112] width 21 height 21
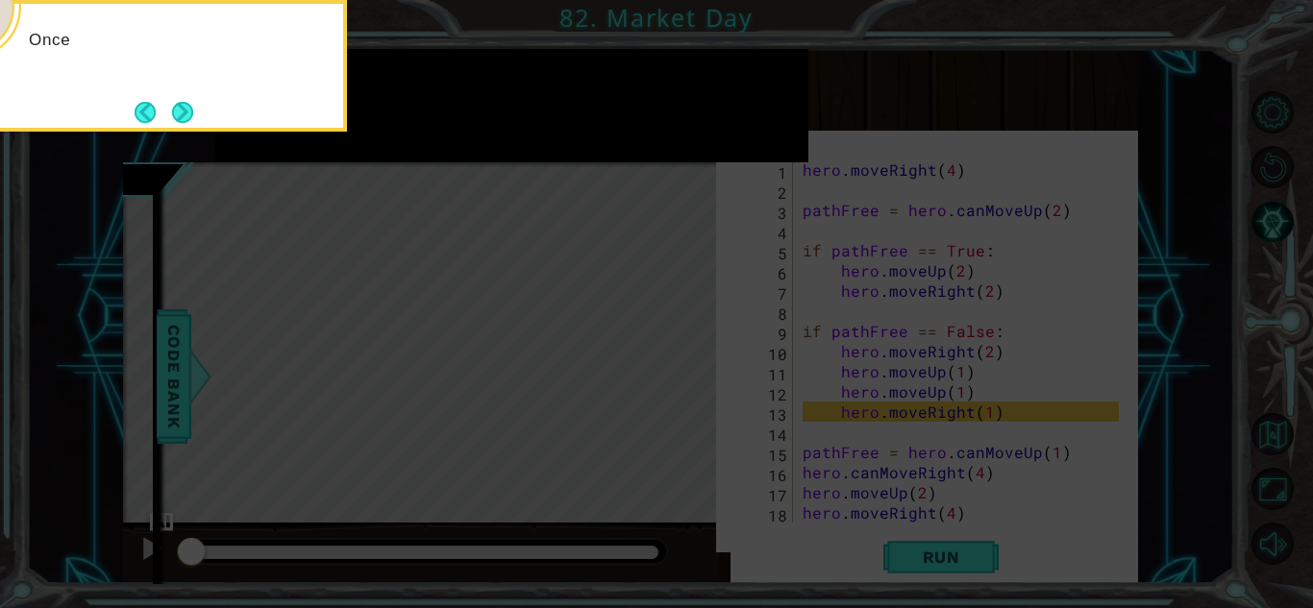
click at [179, 111] on button "Next" at bounding box center [182, 112] width 21 height 21
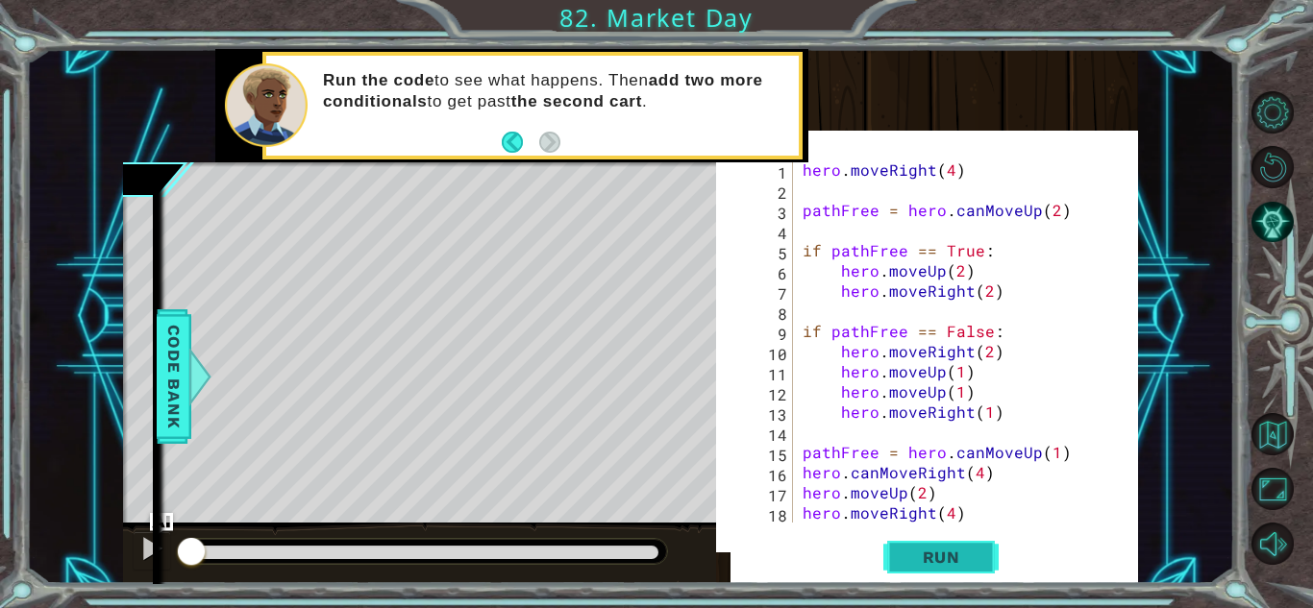
click at [888, 557] on button "Run" at bounding box center [940, 557] width 115 height 54
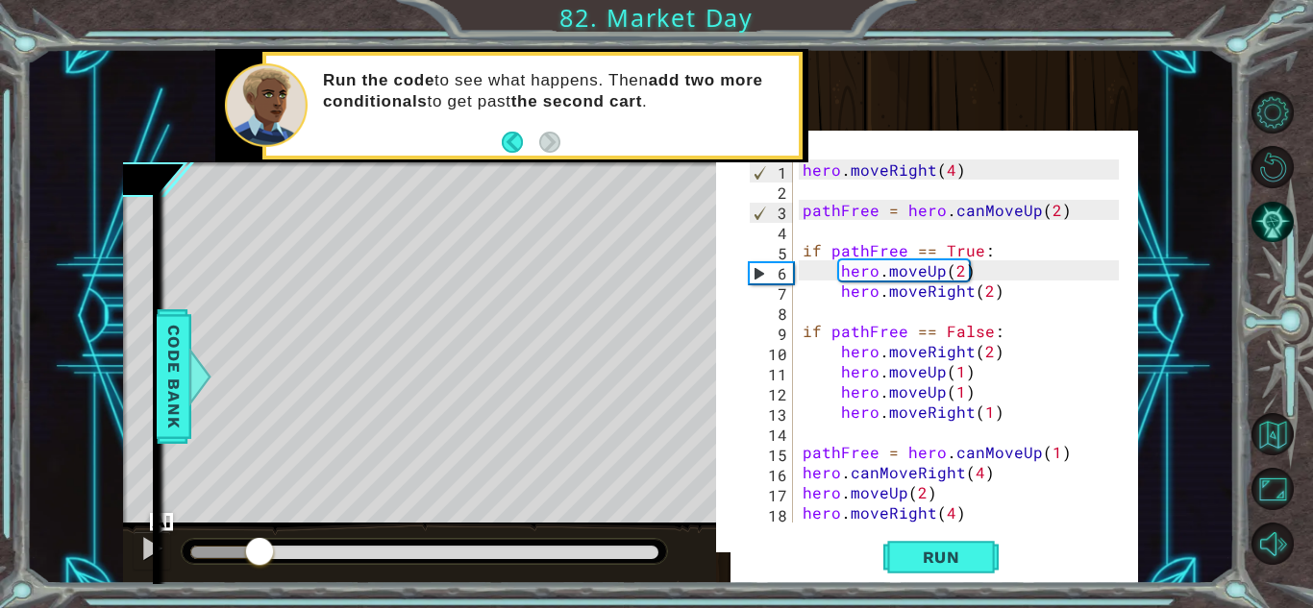
drag, startPoint x: 214, startPoint y: 556, endPoint x: 260, endPoint y: 552, distance: 46.4
click at [260, 552] on div at bounding box center [259, 553] width 35 height 35
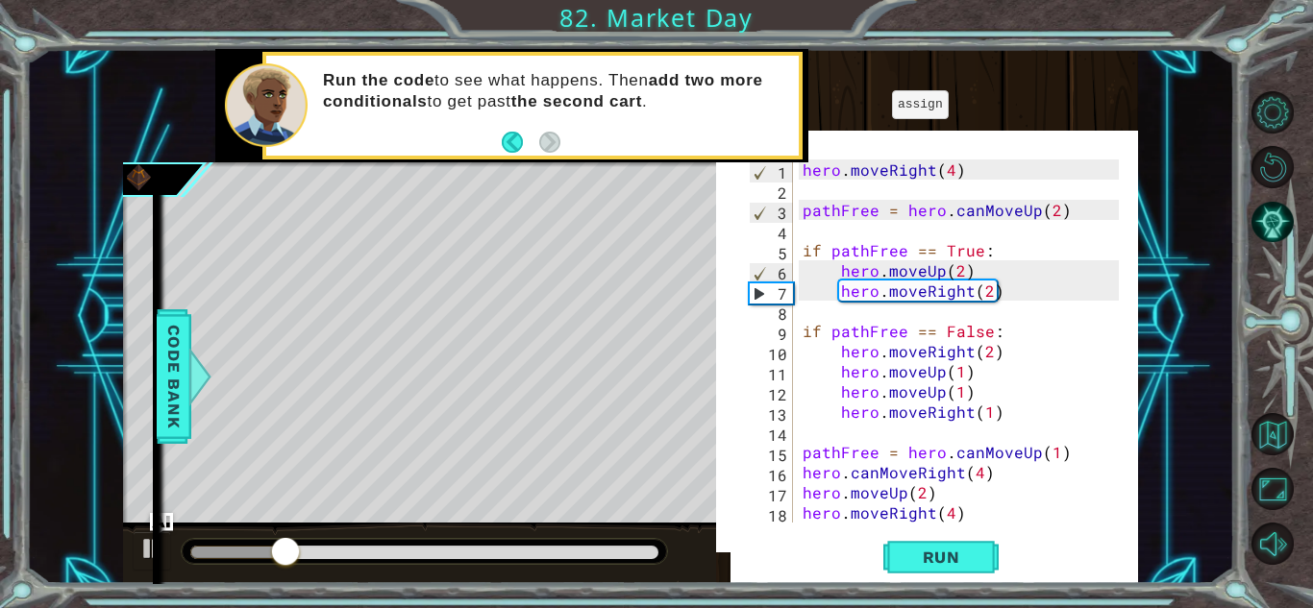
click at [898, 220] on div "hero . moveRight ( 4 ) pathFree = hero . canMoveUp ( 2 ) if pathFree == True : …" at bounding box center [964, 362] width 331 height 404
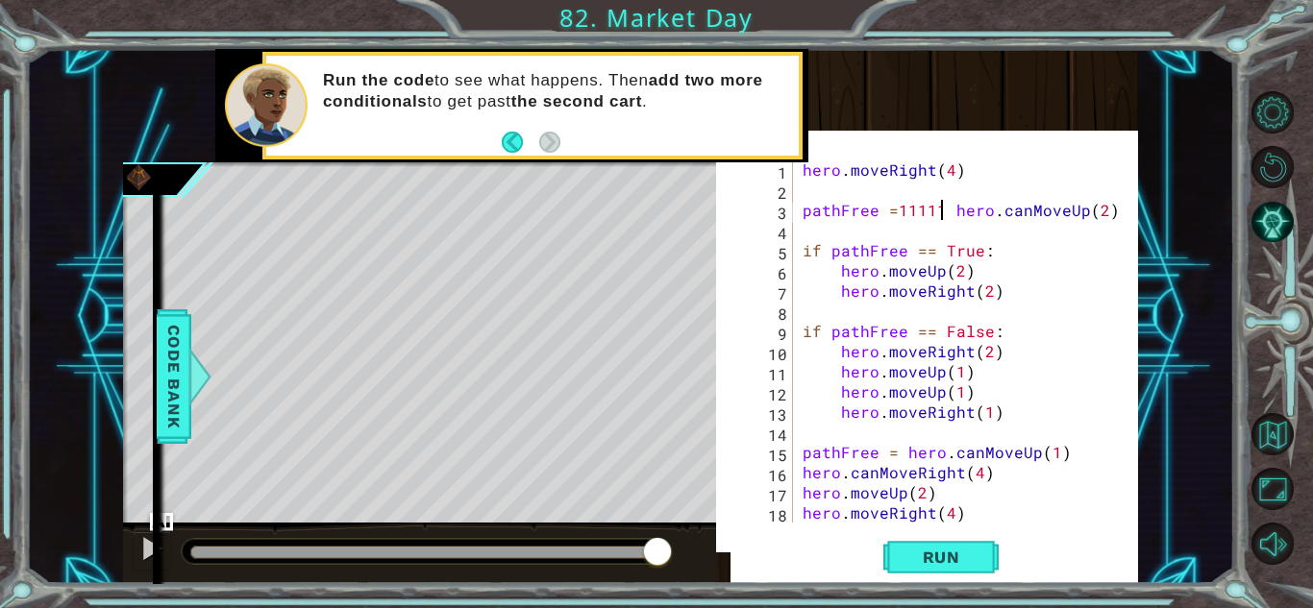
scroll to position [0, 9]
click at [976, 504] on div "hero . moveRight ( 4 ) pathFree = hero . canMoveUp ( 2 ) if pathFree == True : …" at bounding box center [964, 362] width 331 height 404
click at [974, 501] on div "hero . moveRight ( 4 ) pathFree = hero . canMoveUp ( 2 ) if pathFree == True : …" at bounding box center [964, 362] width 331 height 404
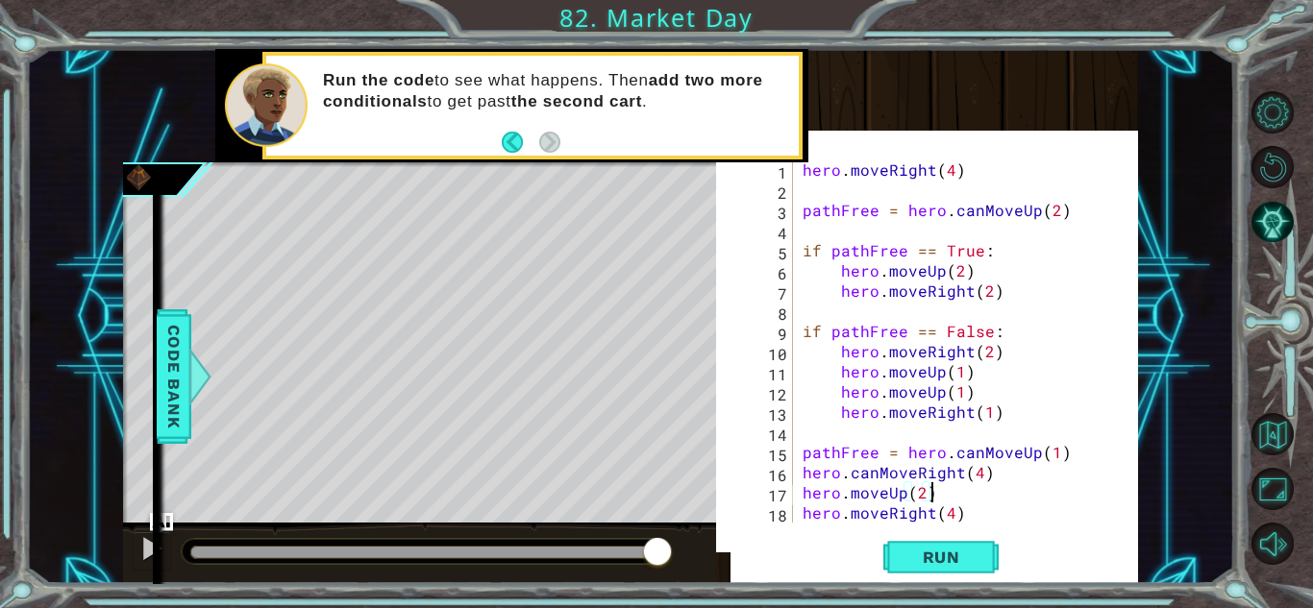
click at [986, 515] on div "hero . moveRight ( 4 ) pathFree = hero . canMoveUp ( 2 ) if pathFree == True : …" at bounding box center [964, 362] width 331 height 404
type textarea "hero.moveRight(4)"
click at [865, 526] on div "1 2 3 4 5 6 7 8 9 10 11 12 13 14 15 16 17 18 19 hero . moveRight ( 4 ) pathFree…" at bounding box center [927, 350] width 422 height 421
click at [964, 516] on div "hero . moveRight ( 4 ) pathFree = hero . canMoveUp ( 2 ) if pathFree == True : …" at bounding box center [964, 362] width 331 height 404
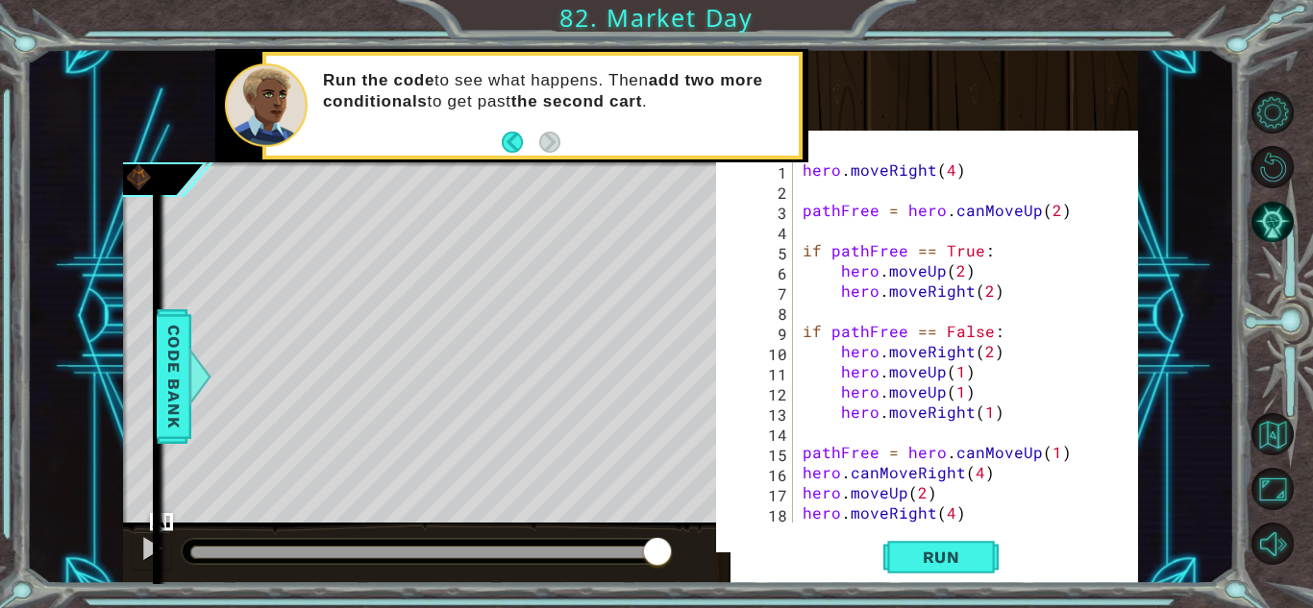
type textarea "hero.moveRight(4)"
click at [965, 517] on div "hero . moveRight ( 4 ) pathFree = hero . canMoveUp ( 2 ) if pathFree == True : …" at bounding box center [964, 362] width 331 height 404
type textarea "hero.moveRight(4)"
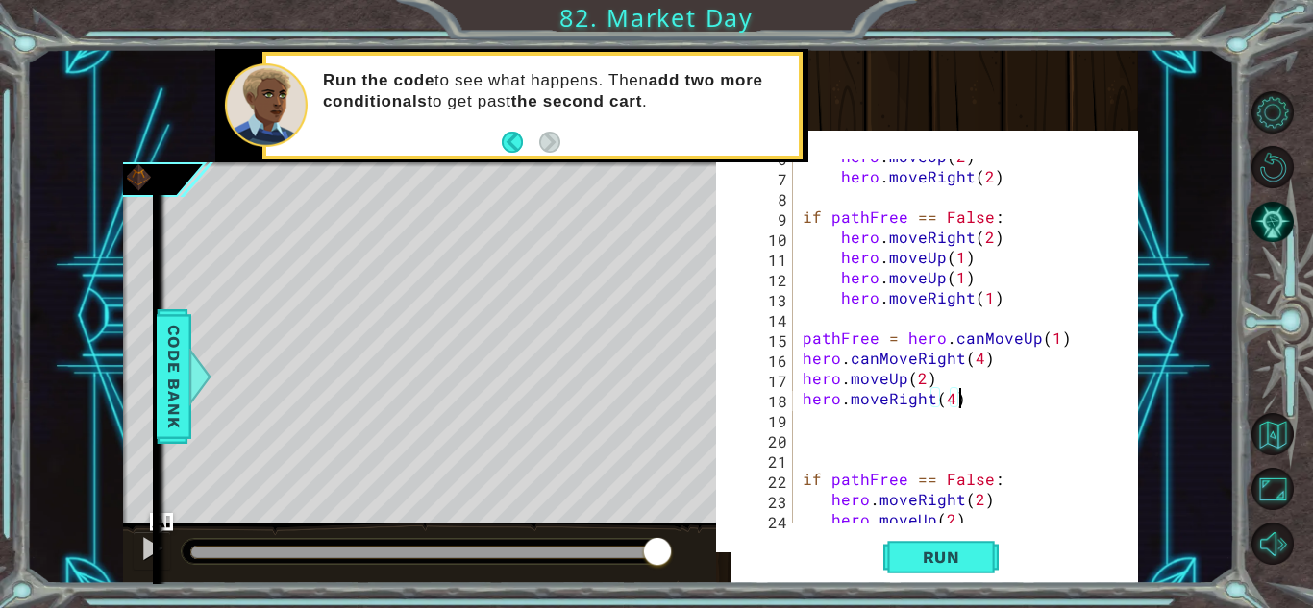
scroll to position [161, 0]
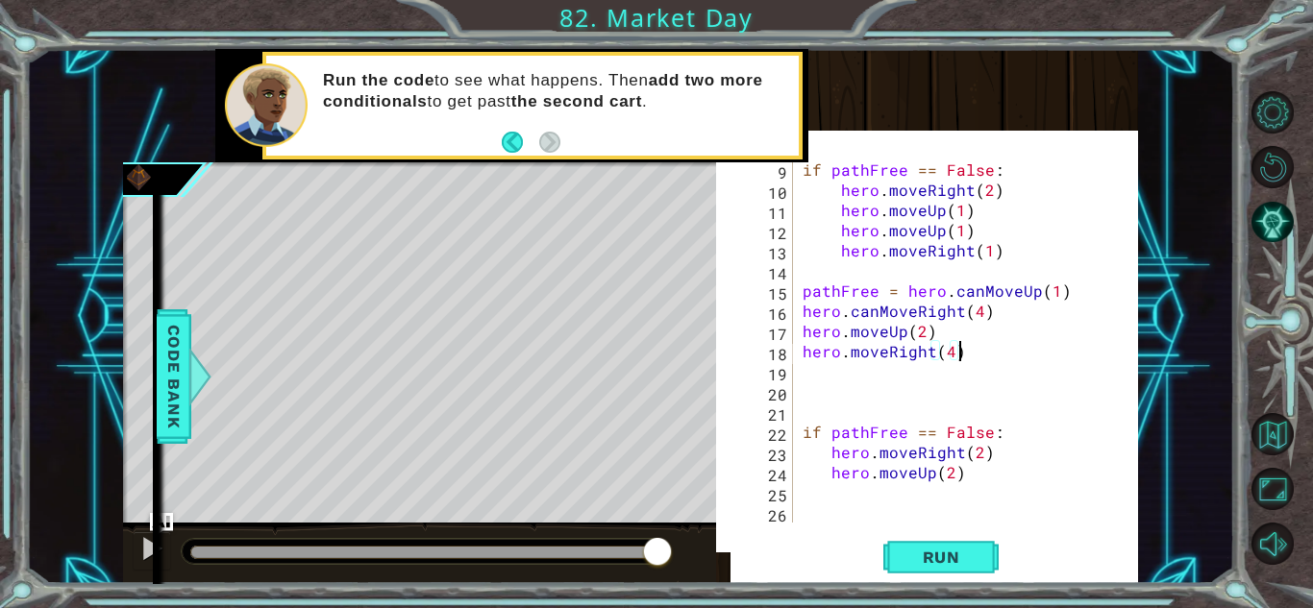
click at [895, 370] on div "if pathFree == False : hero . moveRight ( 2 ) hero . moveUp ( 1 ) hero . moveUp…" at bounding box center [964, 362] width 331 height 404
type textarea "hero.moveRight(4)"
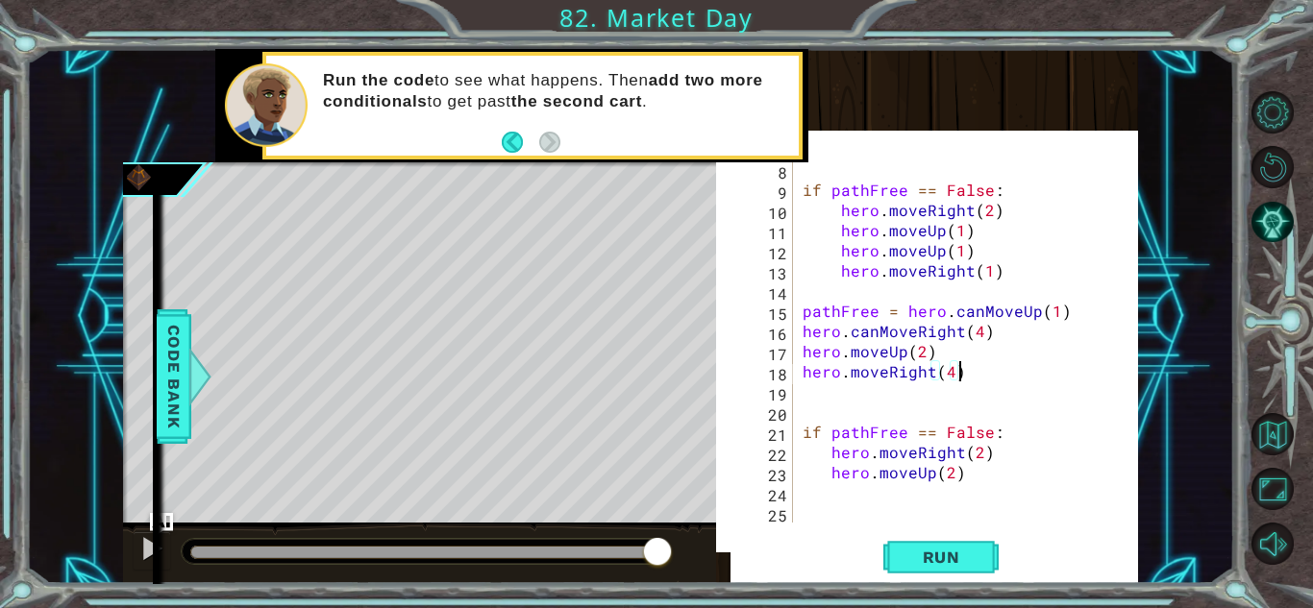
click at [903, 398] on div "if pathFree == False : hero . moveRight ( 2 ) hero . moveUp ( 1 ) hero . moveUp…" at bounding box center [964, 362] width 331 height 404
type textarea "hero.moveRight(4)"
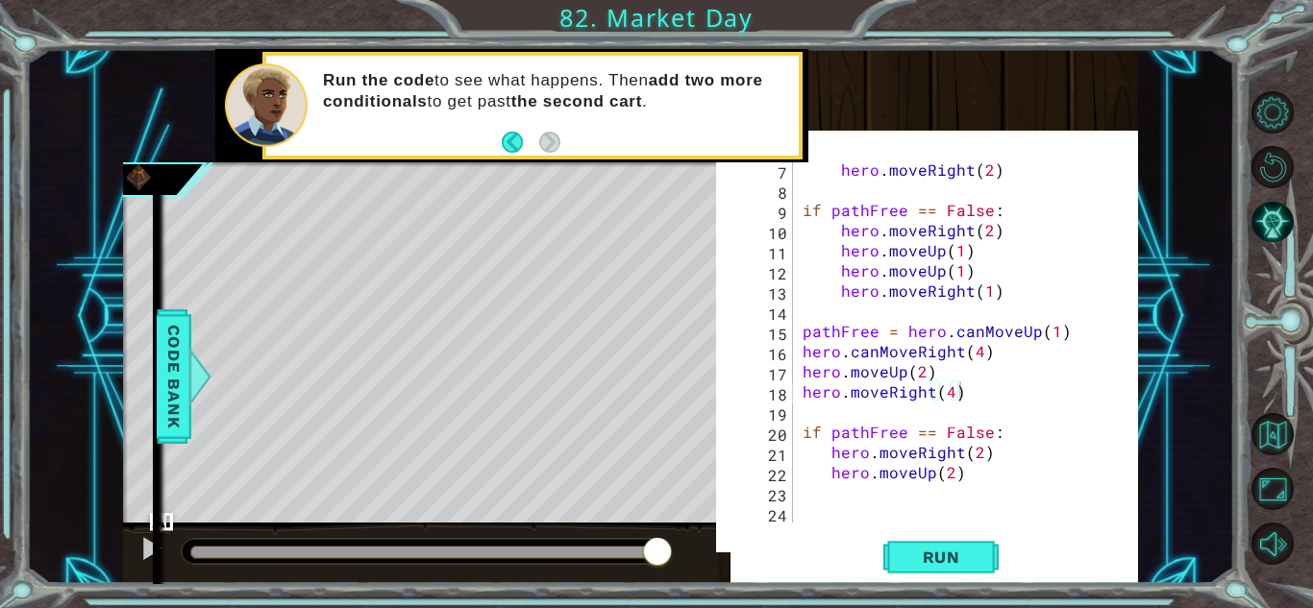
click at [845, 525] on div "hero.moveRight(4) 7 8 9 10 11 12 13 14 15 16 17 18 19 20 21 22 23 24 hero . mov…" at bounding box center [927, 350] width 422 height 421
click at [844, 522] on div "hero . moveRight ( 2 ) if pathFree == False : hero . moveRight ( 2 ) hero . mov…" at bounding box center [964, 362] width 331 height 404
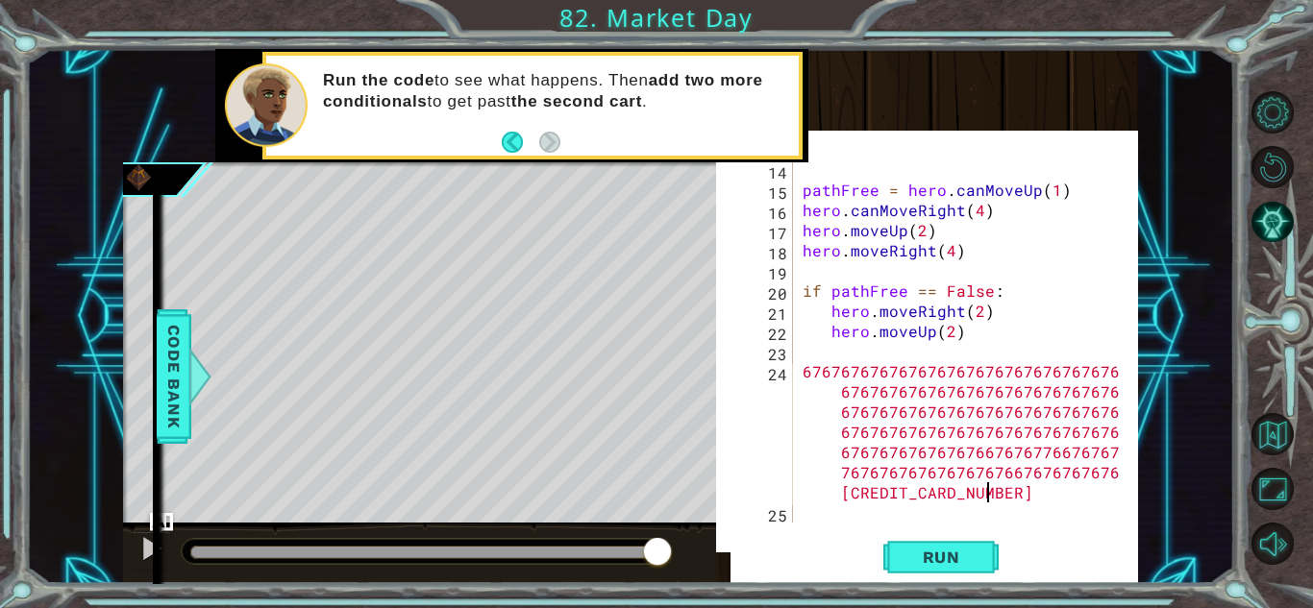
scroll to position [0, 114]
click at [1033, 450] on div "pathFree = hero . canMoveUp ( 1 ) hero . canMoveRight ( 4 ) hero . moveUp ( 2 )…" at bounding box center [964, 362] width 331 height 404
click at [1043, 443] on div "pathFree = hero . canMoveUp ( 1 ) hero . canMoveRight ( 4 ) hero . moveUp ( 2 )…" at bounding box center [964, 362] width 331 height 404
click at [825, 370] on div "pathFree = hero . canMoveUp ( 1 ) hero . canMoveRight ( 4 ) hero . moveUp ( 2 )…" at bounding box center [964, 362] width 331 height 404
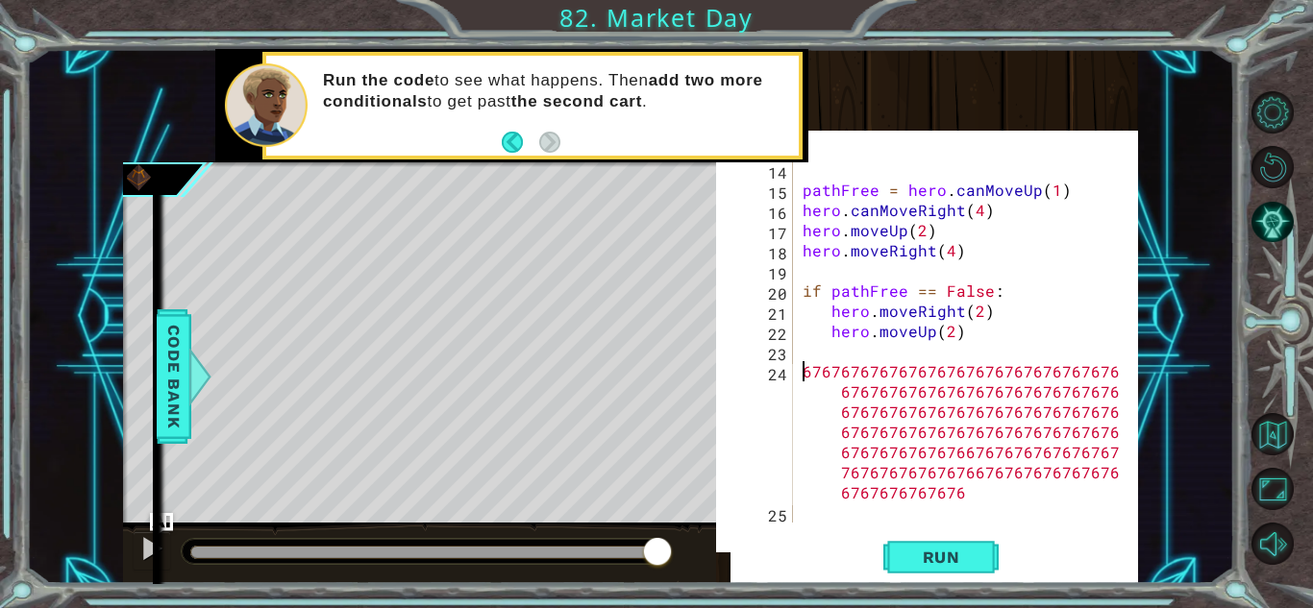
scroll to position [0, 112]
click at [947, 463] on div "pathFree = hero . canMoveUp ( 1 ) hero . canMoveRight ( 4 ) hero . moveUp ( 2 )…" at bounding box center [964, 362] width 331 height 404
click at [971, 494] on div "pathFree = hero . canMoveUp ( 1 ) hero . canMoveRight ( 4 ) hero . moveUp ( 2 )…" at bounding box center [964, 362] width 331 height 404
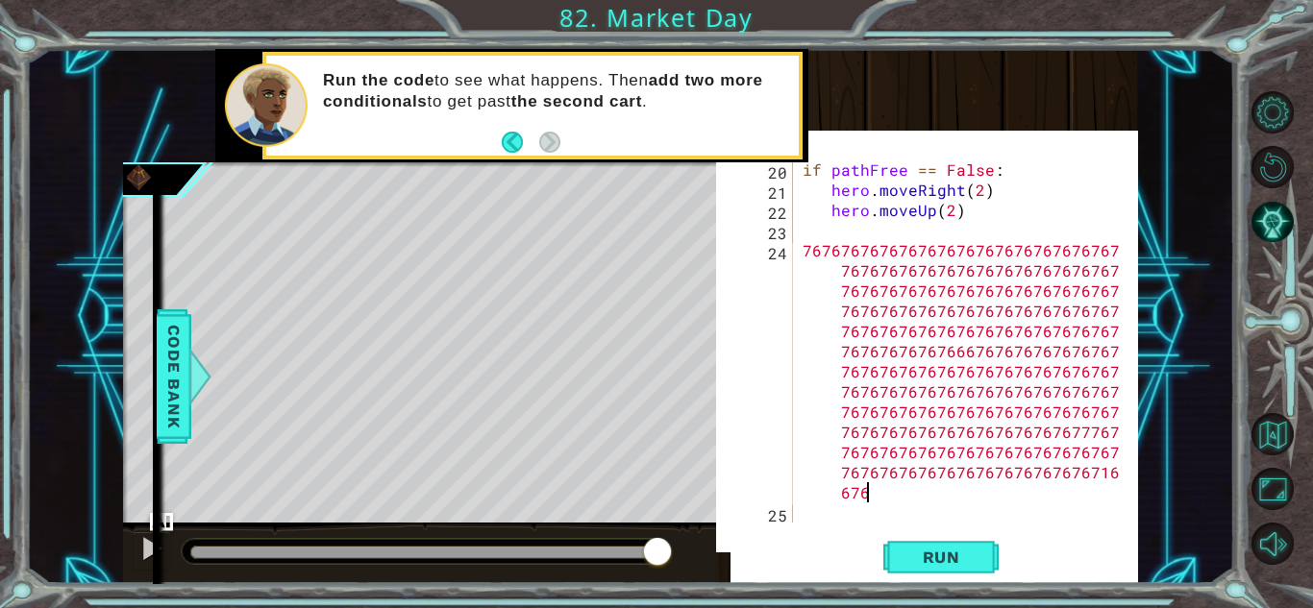
scroll to position [0, 210]
click at [1098, 481] on div "if pathFree == False : hero . moveRight ( 2 ) hero . moveUp ( 2 ) 7676767676767…" at bounding box center [964, 362] width 331 height 404
type textarea "7676767676767676767676767676767676767676767676767676767676767676767676767676767…"
click at [1034, 513] on div "if pathFree == False : hero . moveRight ( 2 ) hero . moveUp ( 2 ) 7676767676767…" at bounding box center [964, 362] width 331 height 404
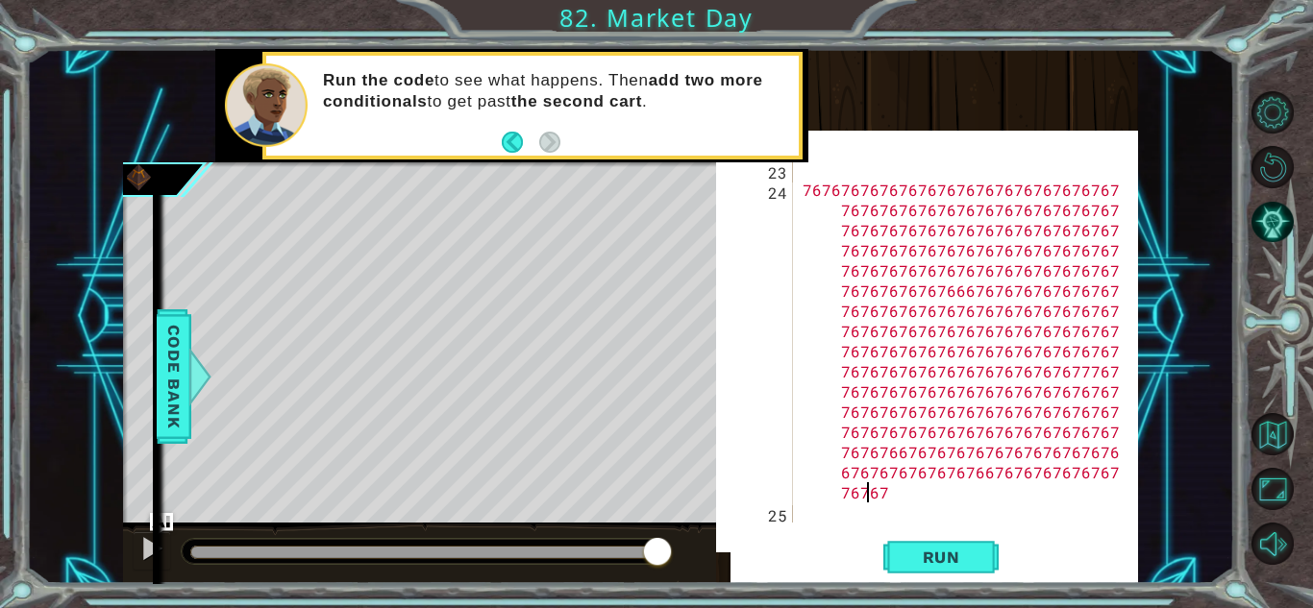
scroll to position [0, 263]
type textarea "7676767676767676767676767676767676767676767676767676767676767676767676767676767…"
click at [948, 489] on div "7676767676767676767676767676767676 767676767676767676767676767676 7676767676767…" at bounding box center [964, 362] width 331 height 404
click at [877, 493] on div "7676767676767676767676767676767676 767676767676767676767676767676 7676767676767…" at bounding box center [964, 362] width 331 height 404
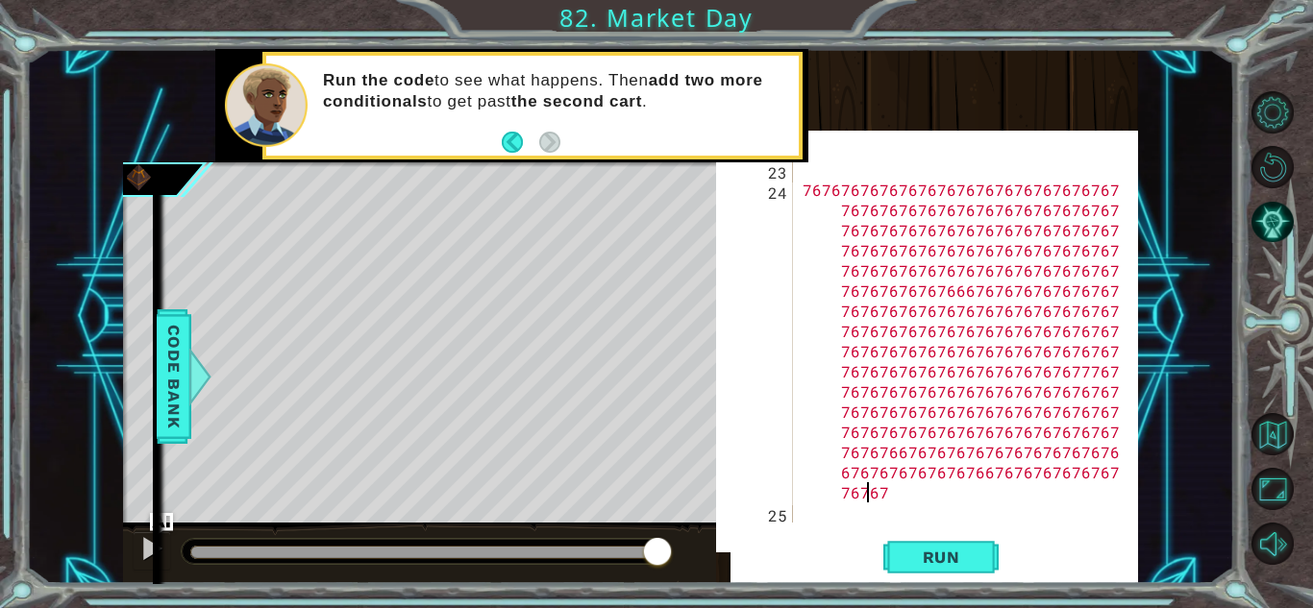
click at [907, 457] on div "7676767676767676767676767676767676 767676767676767676767676767676 7676767676767…" at bounding box center [964, 362] width 331 height 404
click at [974, 479] on div "7676767676767676767676767676767676 767676767676767676767676767676 7676767676767…" at bounding box center [964, 362] width 331 height 404
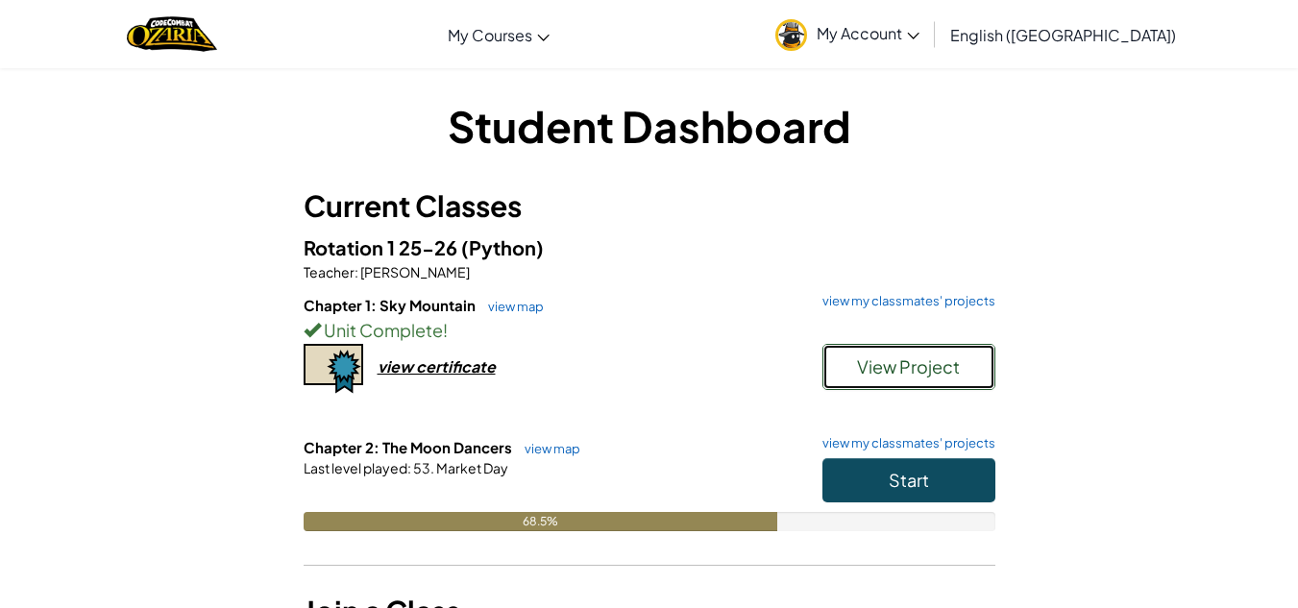
click at [898, 366] on span "View Project" at bounding box center [908, 367] width 103 height 22
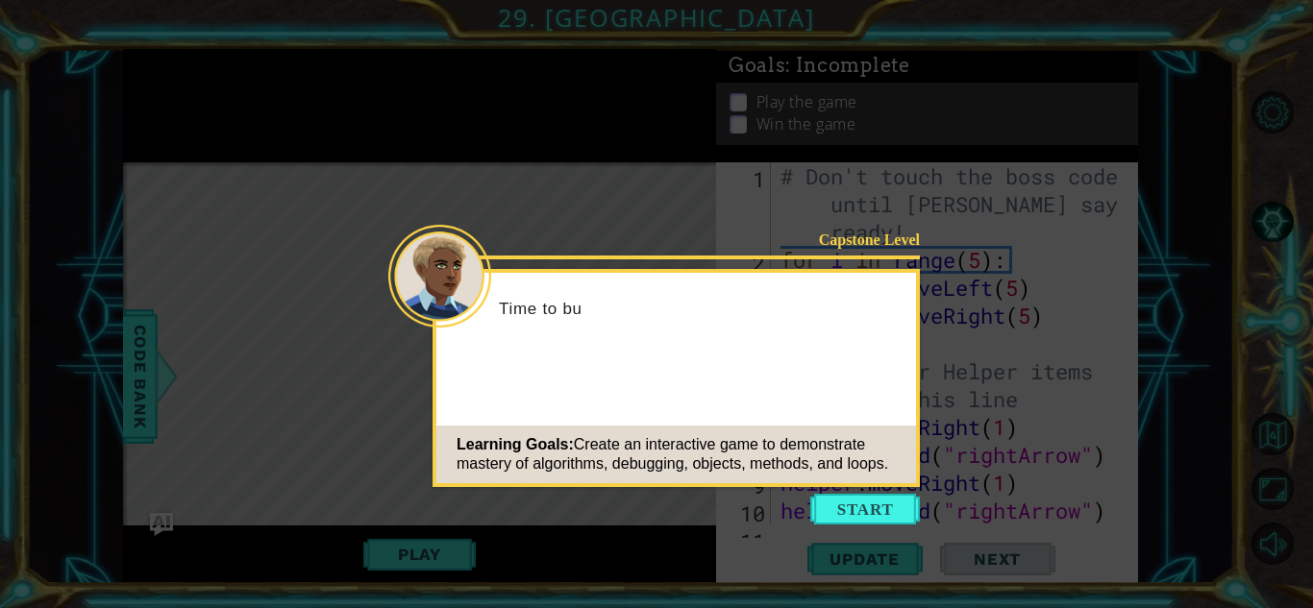
click at [880, 509] on button "Start" at bounding box center [865, 509] width 110 height 31
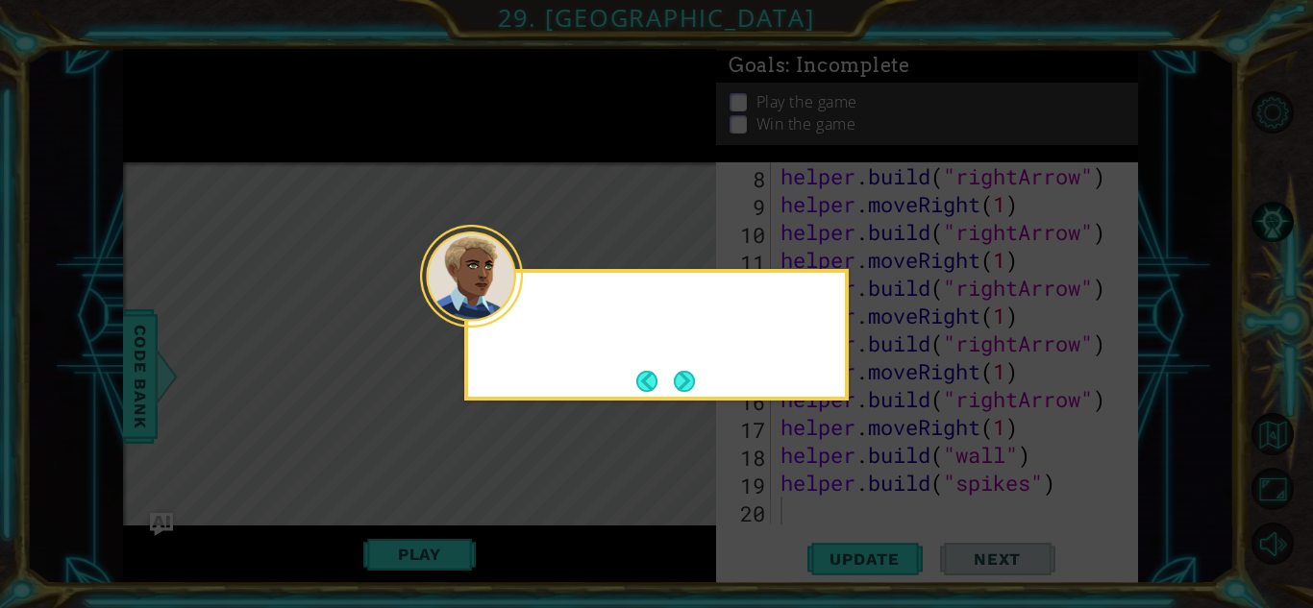
scroll to position [279, 0]
click at [706, 355] on div "Quick, we're running out of time! Just a few more changes an" at bounding box center [656, 329] width 377 height 97
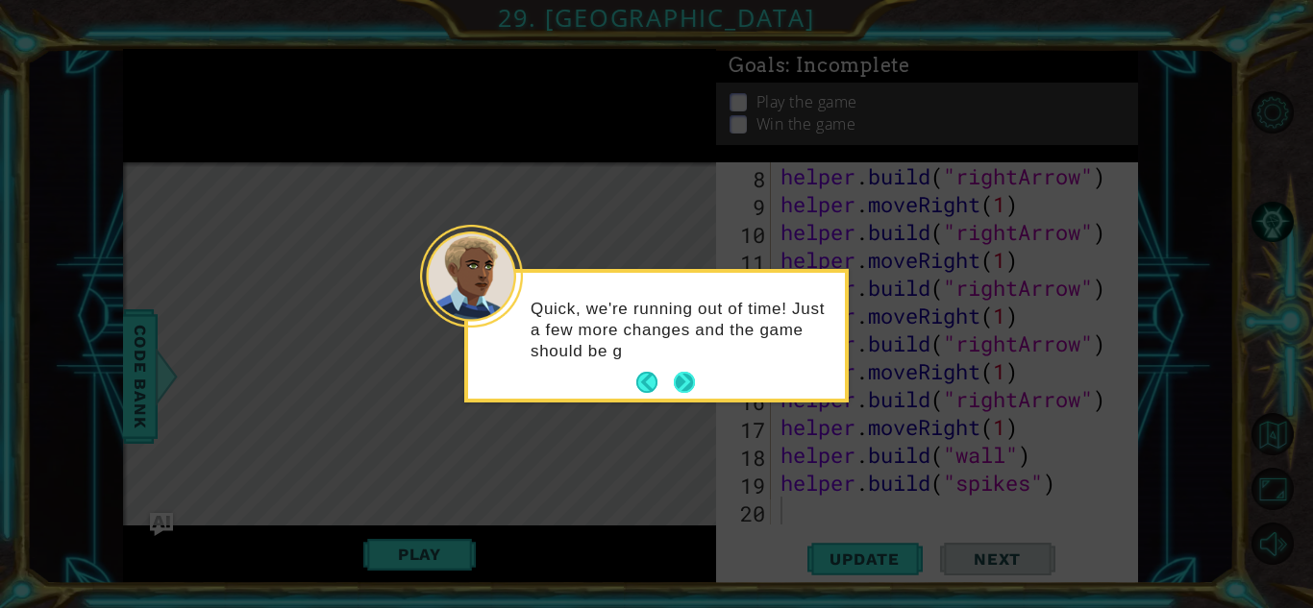
click at [686, 383] on button "Next" at bounding box center [684, 382] width 21 height 21
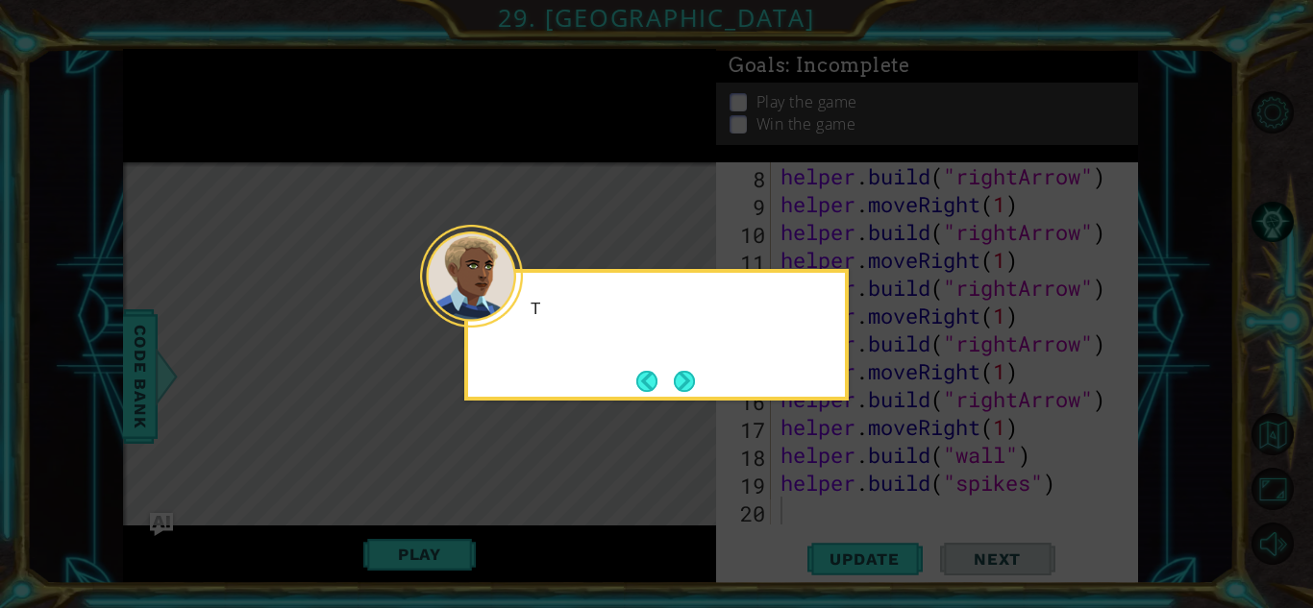
click at [686, 383] on button "Next" at bounding box center [685, 381] width 22 height 22
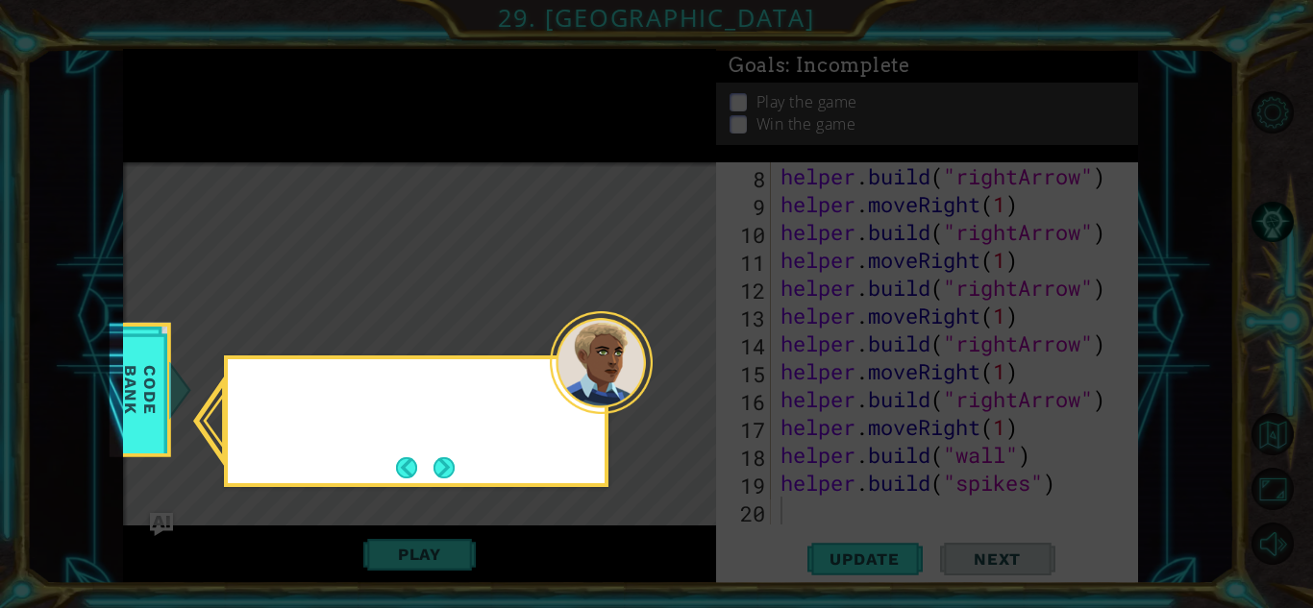
click at [686, 383] on icon at bounding box center [656, 304] width 1313 height 608
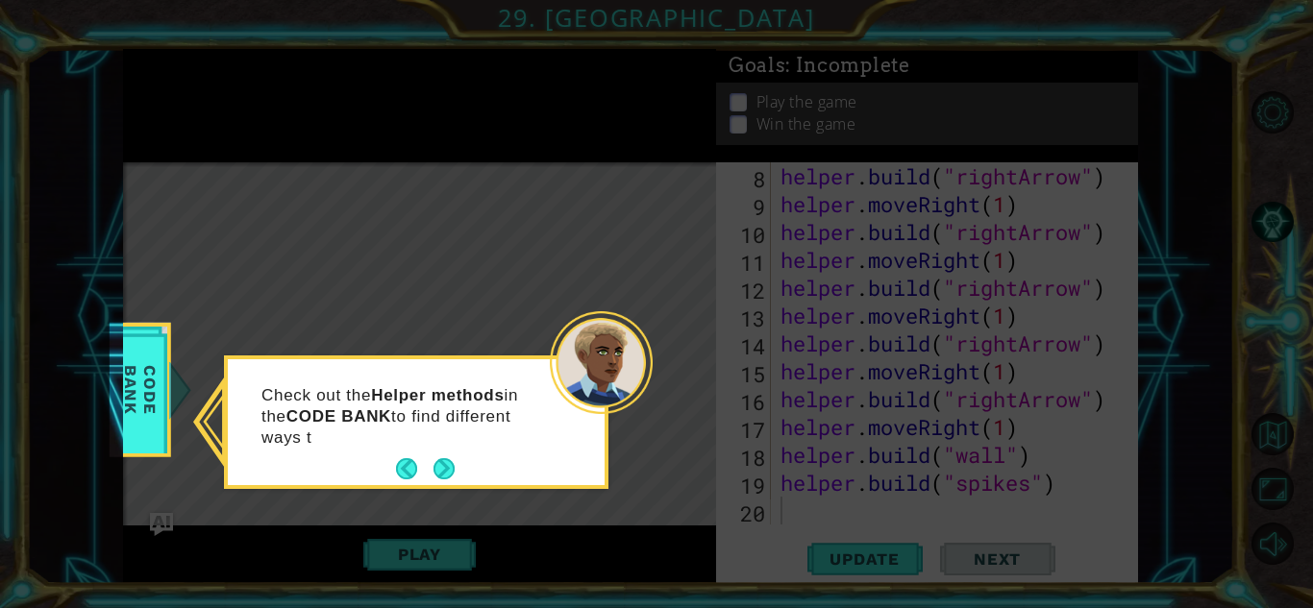
click at [462, 473] on div "Check out the Helper methods in the CODE BANK to find different ways t" at bounding box center [416, 426] width 377 height 118
click at [449, 467] on button "Next" at bounding box center [444, 469] width 24 height 24
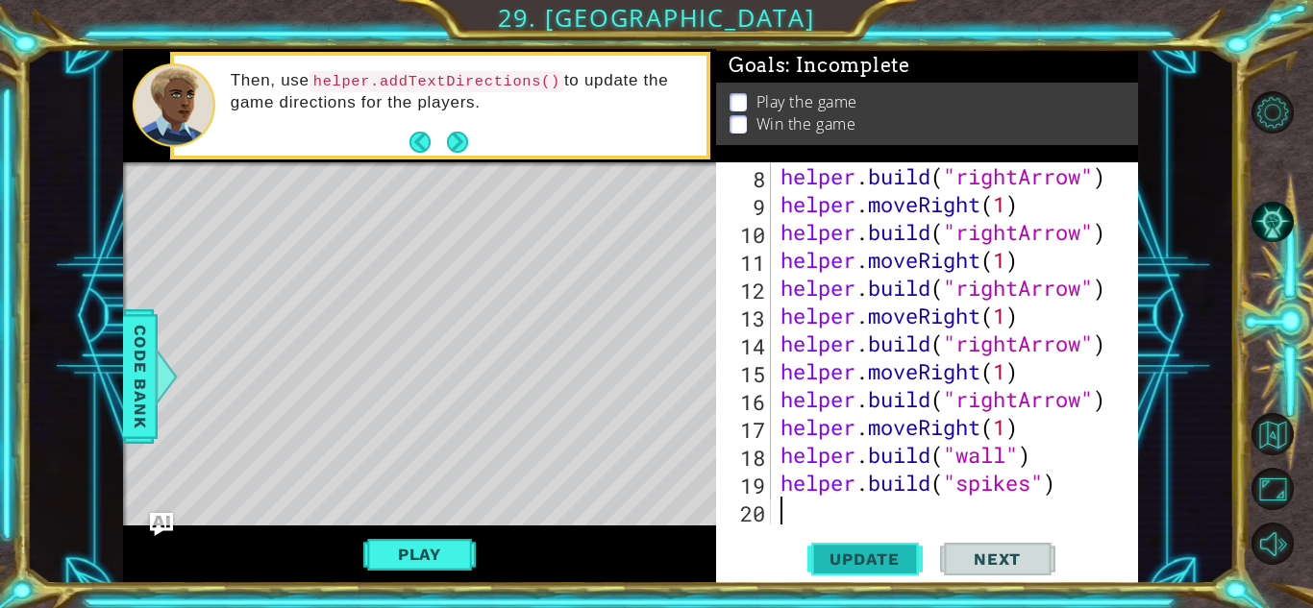
click at [847, 560] on span "Update" at bounding box center [864, 559] width 109 height 19
click at [443, 544] on button "Play" at bounding box center [419, 554] width 112 height 37
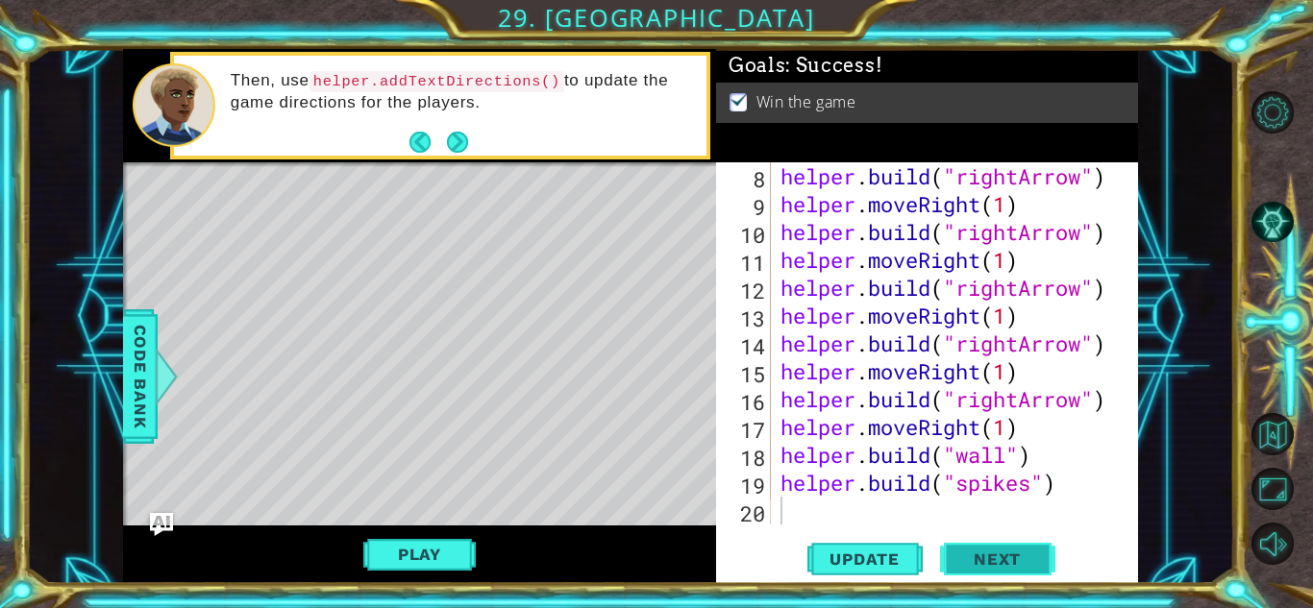
click at [968, 574] on button "Next" at bounding box center [997, 563] width 115 height 42
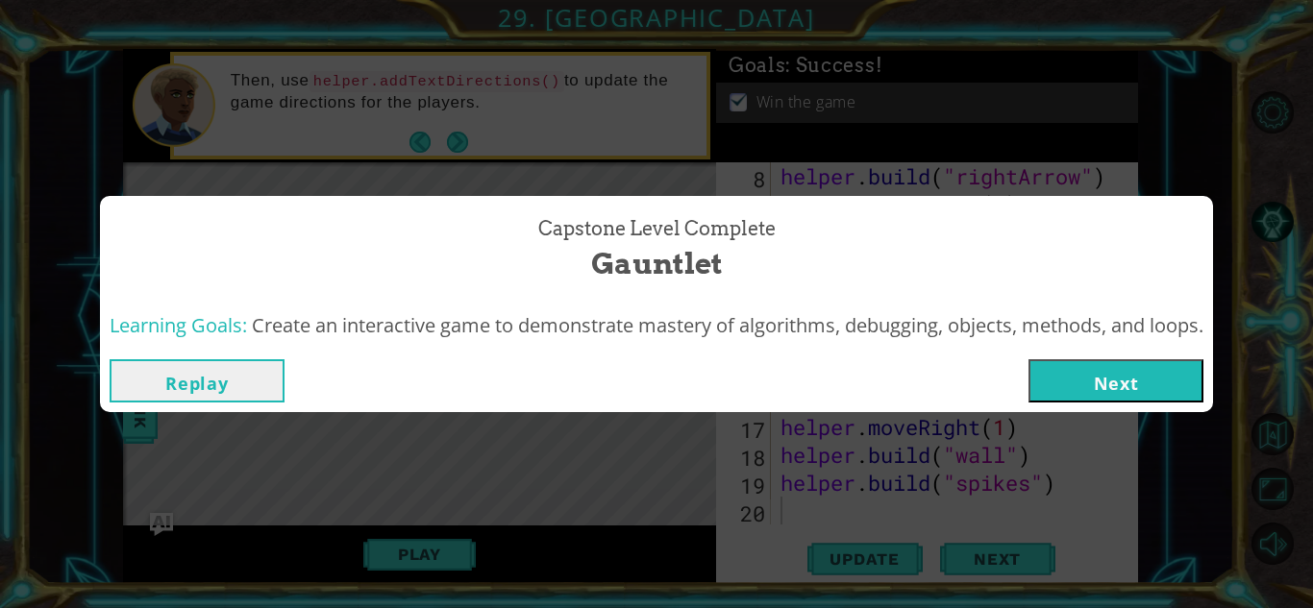
click at [1092, 387] on button "Next" at bounding box center [1115, 380] width 175 height 43
